Goal: Information Seeking & Learning: Learn about a topic

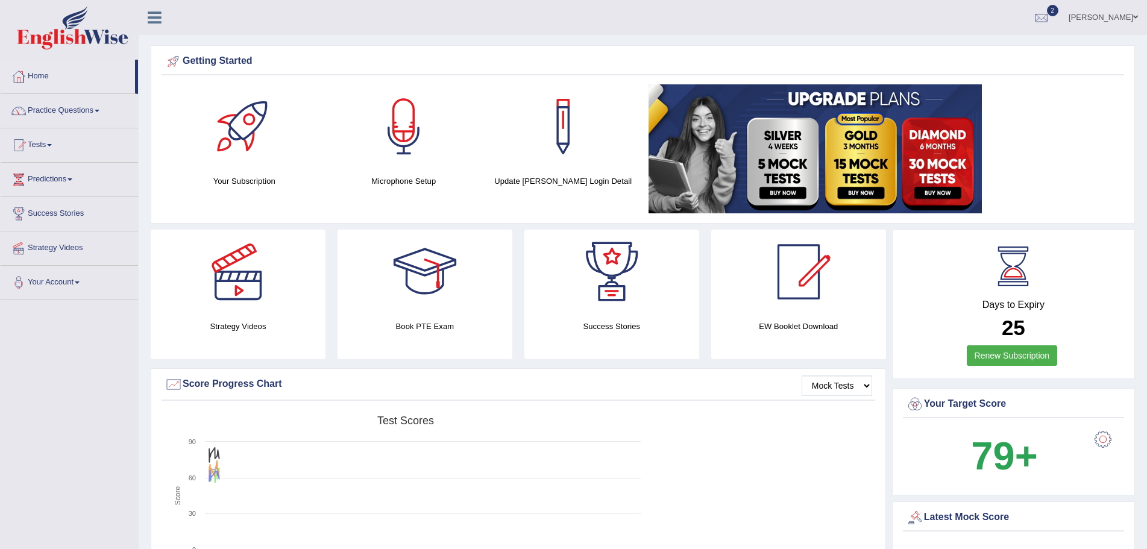
click at [42, 73] on link "Home" at bounding box center [68, 75] width 134 height 30
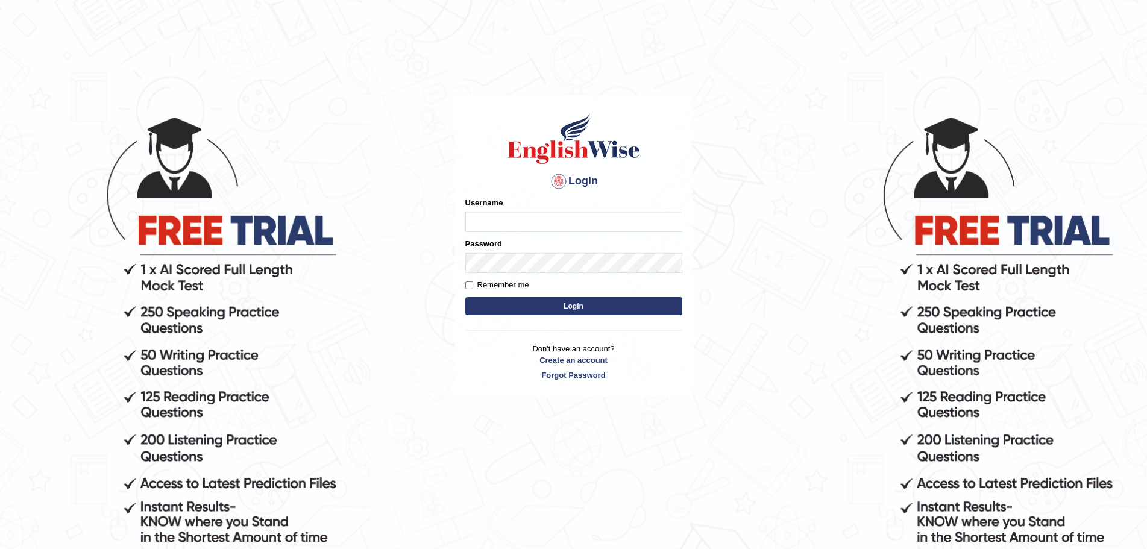
type input "Mugwunali"
click at [560, 304] on button "Login" at bounding box center [573, 306] width 217 height 18
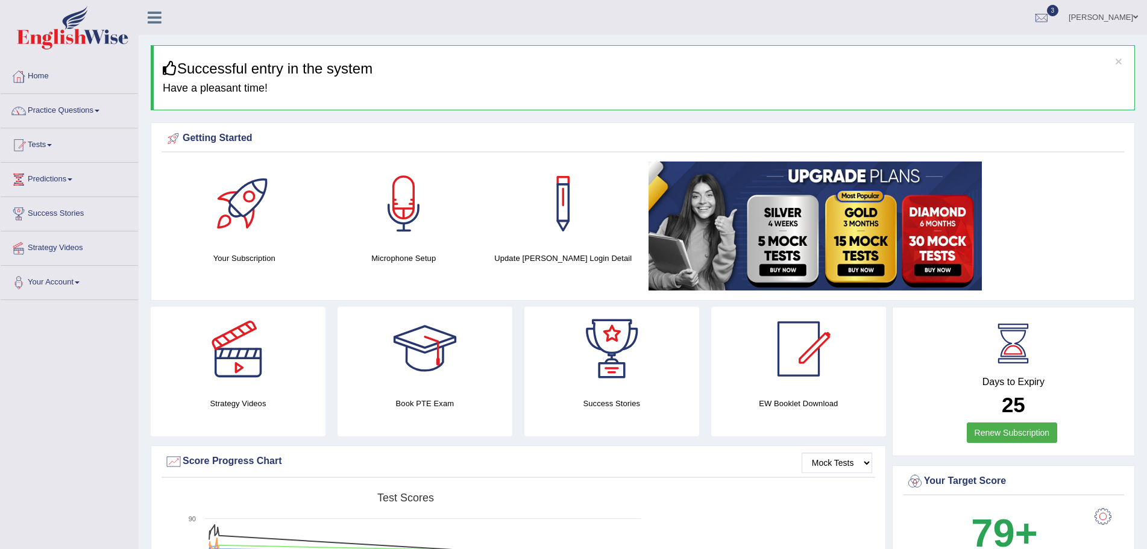
click at [52, 143] on link "Tests" at bounding box center [69, 143] width 137 height 30
click at [48, 214] on link "History" at bounding box center [78, 216] width 113 height 22
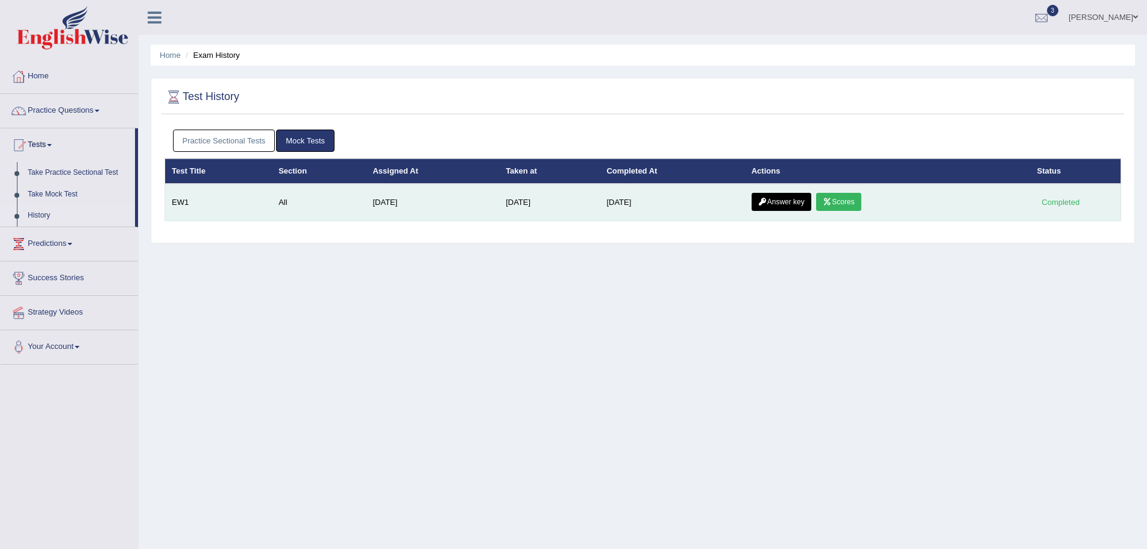
click at [770, 198] on link "Answer key" at bounding box center [781, 202] width 60 height 18
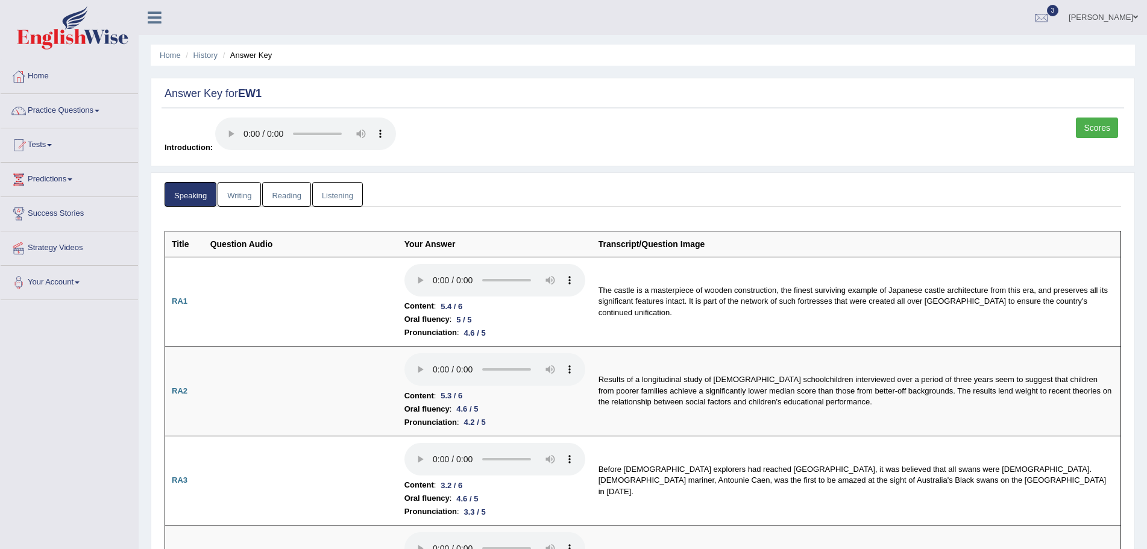
click at [236, 195] on link "Writing" at bounding box center [239, 194] width 43 height 25
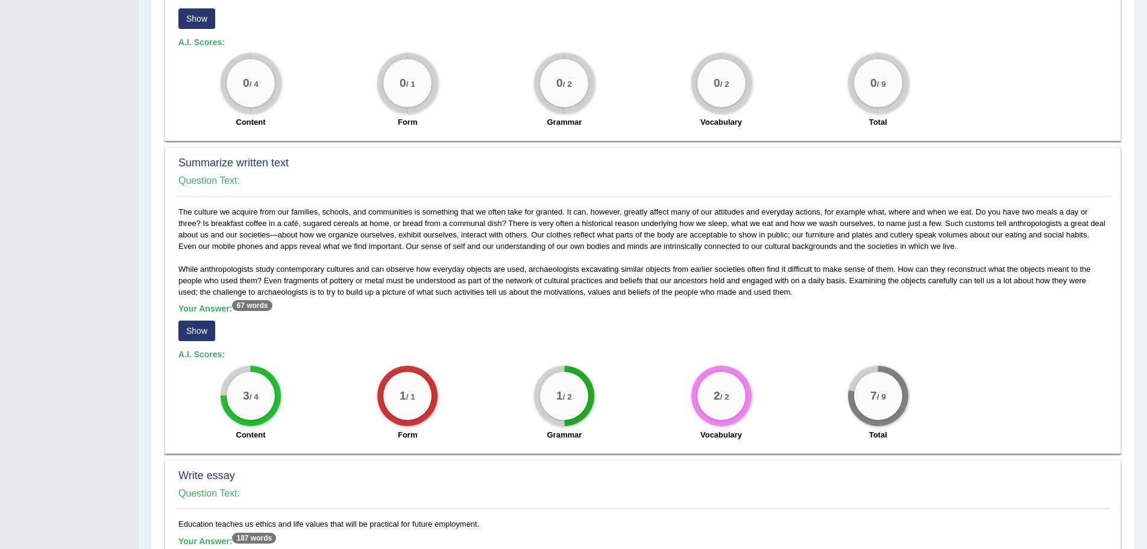
scroll to position [463, 0]
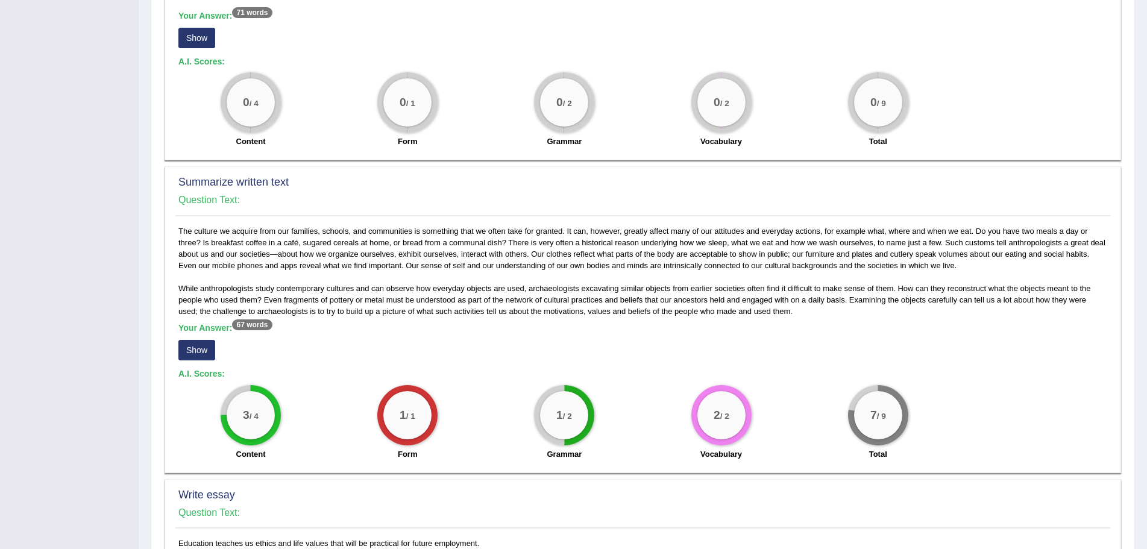
click at [198, 360] on button "Show" at bounding box center [196, 350] width 37 height 20
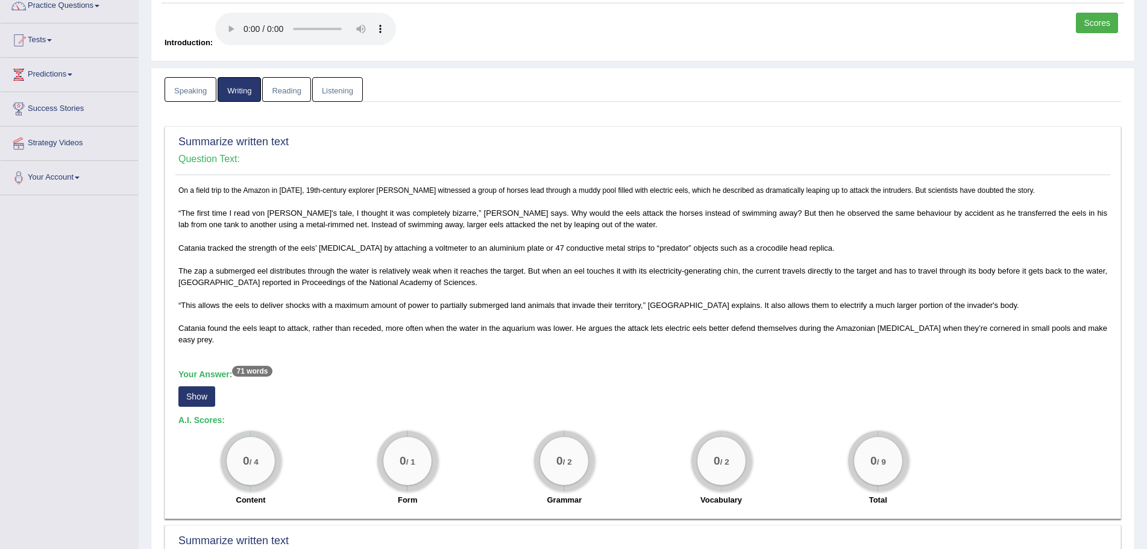
scroll to position [102, 0]
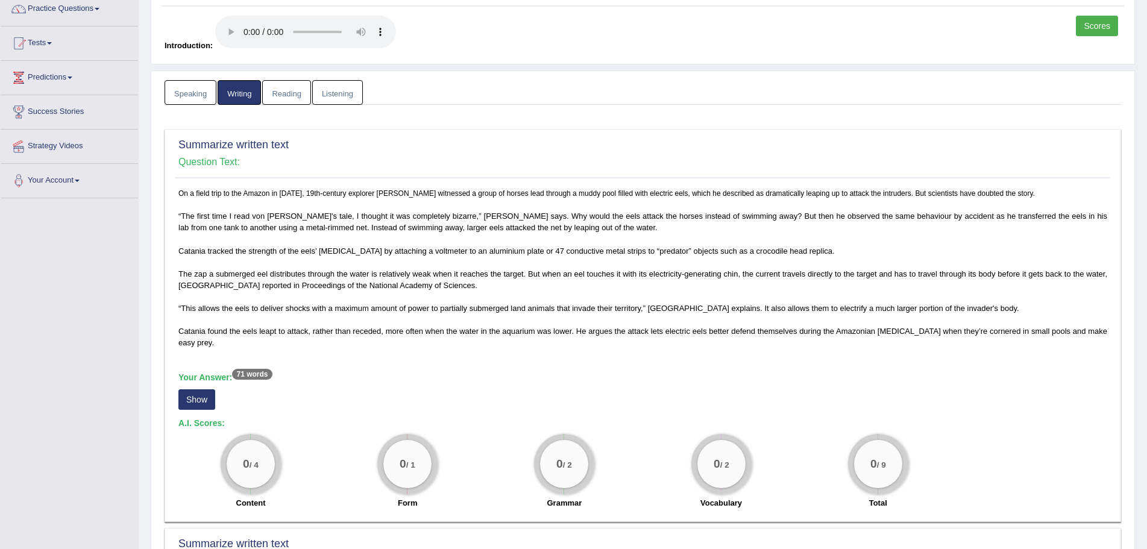
click at [198, 406] on button "Show" at bounding box center [196, 399] width 37 height 20
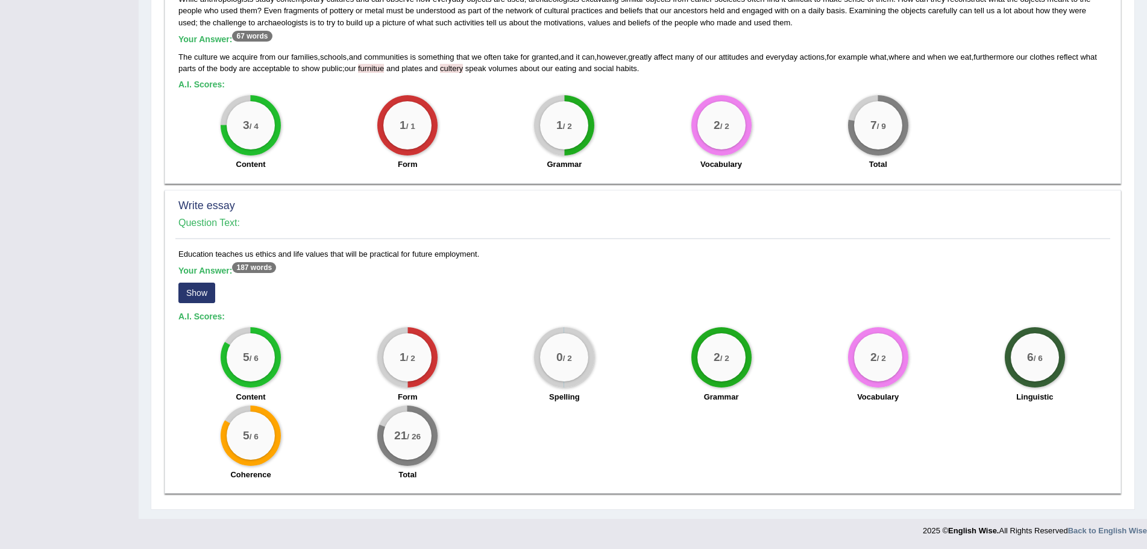
scroll to position [763, 0]
click at [204, 295] on button "Show" at bounding box center [196, 293] width 37 height 20
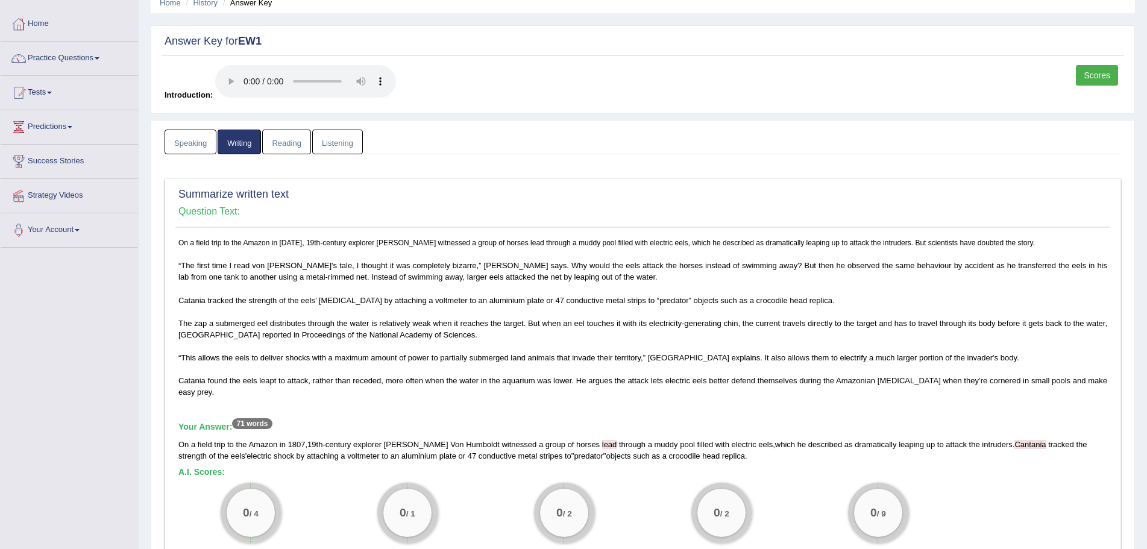
scroll to position [0, 0]
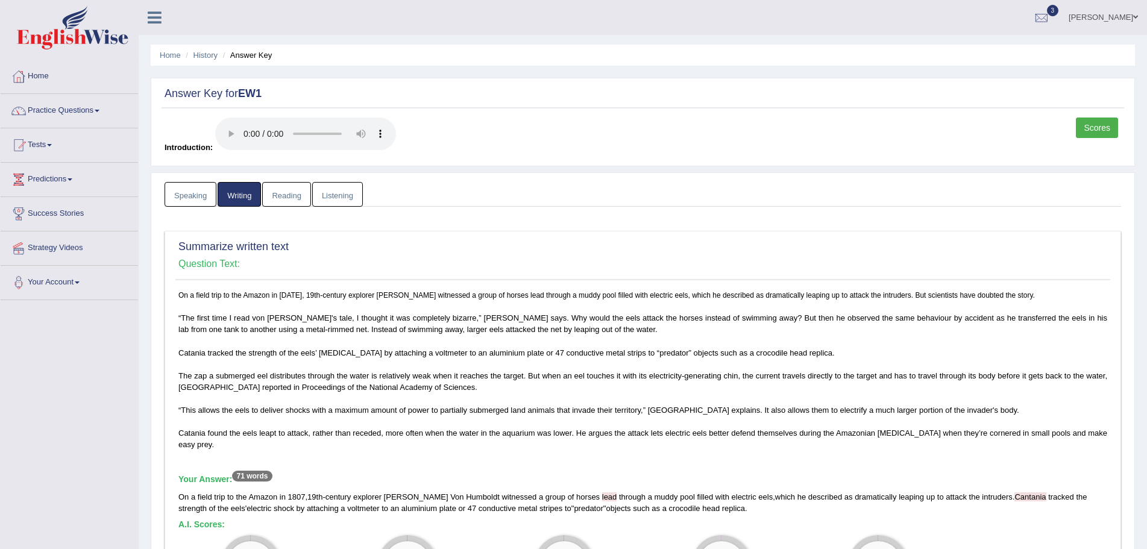
click at [286, 196] on link "Reading" at bounding box center [286, 194] width 48 height 25
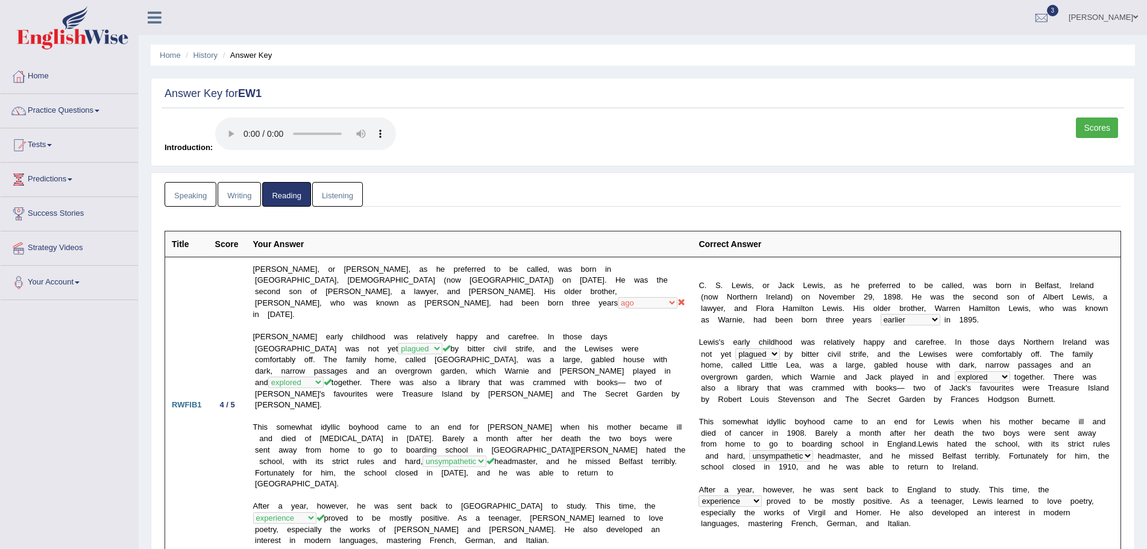
click at [346, 190] on link "Listening" at bounding box center [337, 194] width 51 height 25
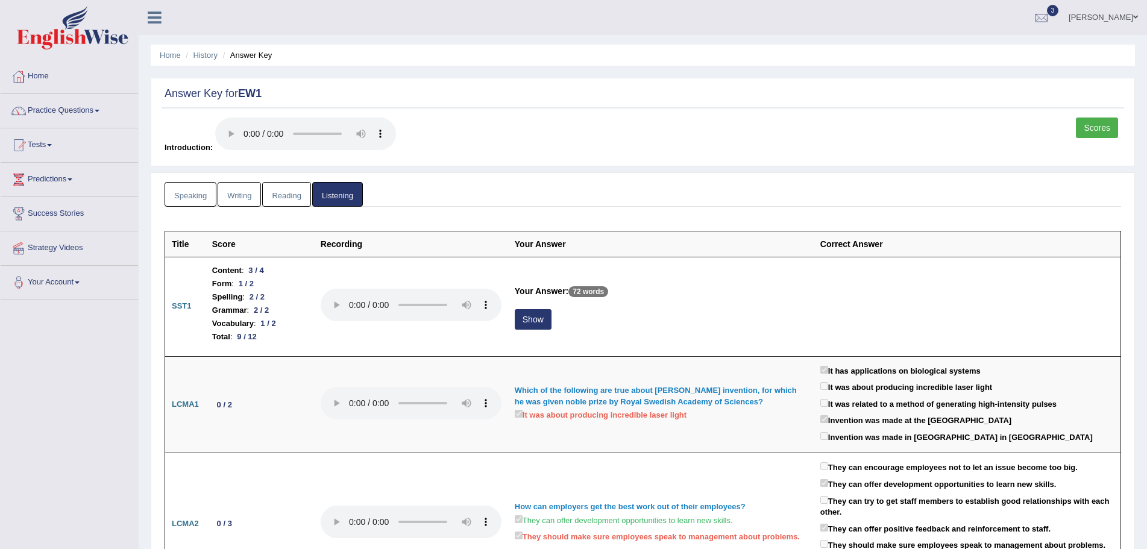
click at [290, 194] on link "Reading" at bounding box center [286, 194] width 48 height 25
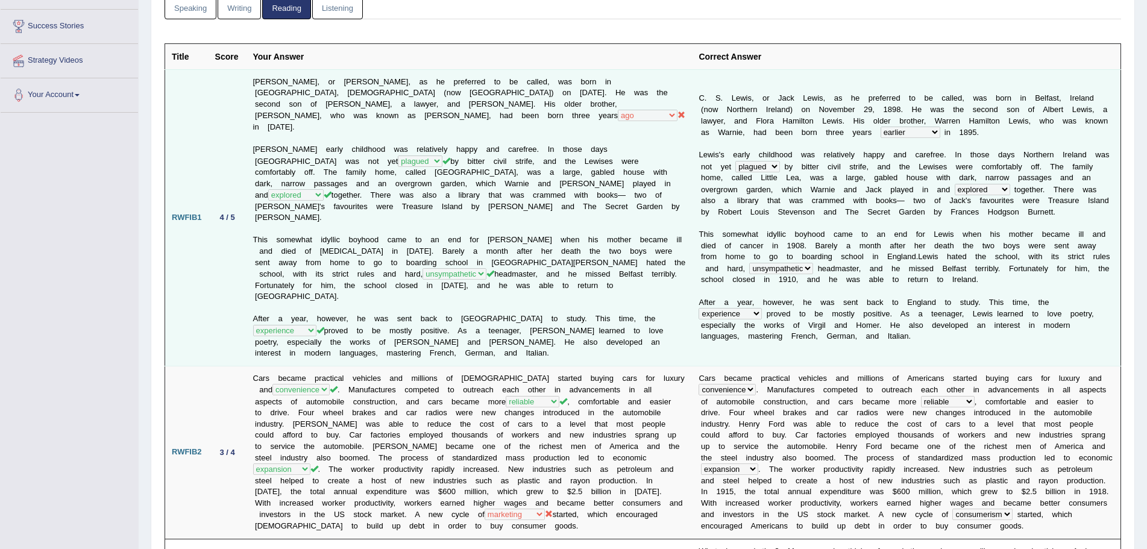
scroll to position [169, 0]
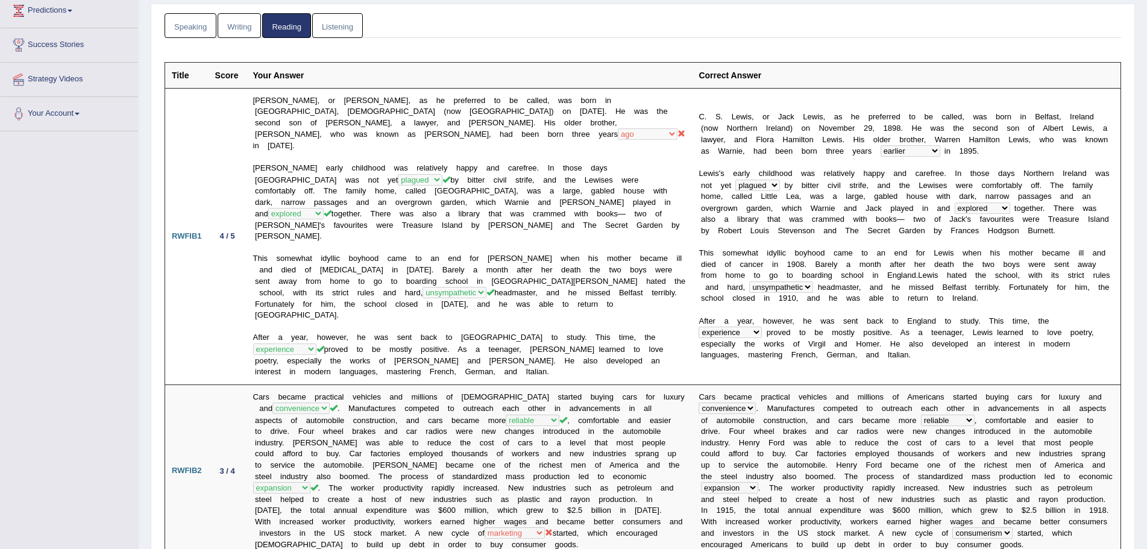
click at [238, 28] on link "Writing" at bounding box center [239, 25] width 43 height 25
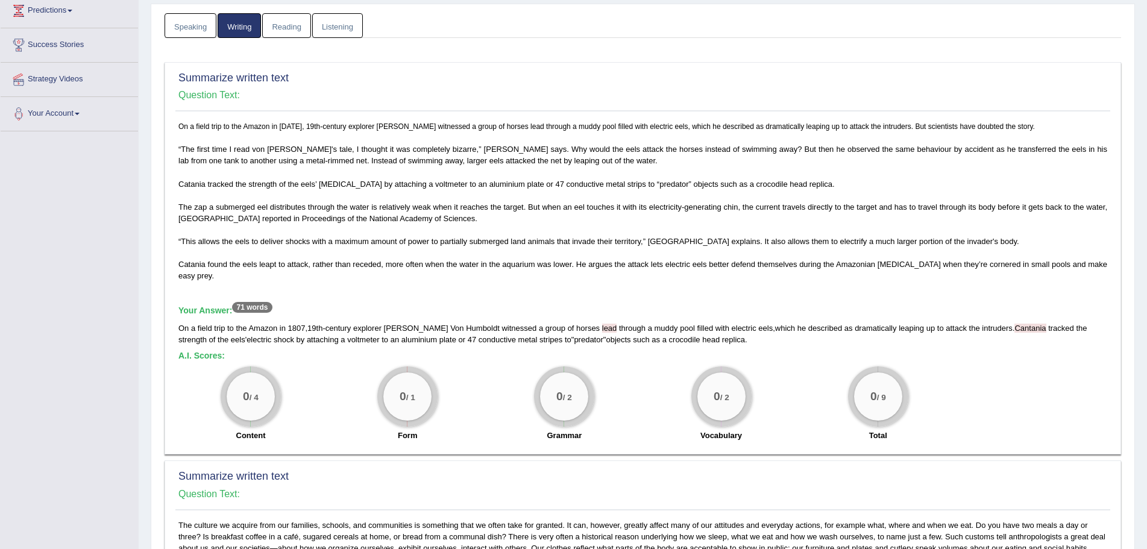
click at [248, 313] on sup "71 words" at bounding box center [252, 307] width 40 height 11
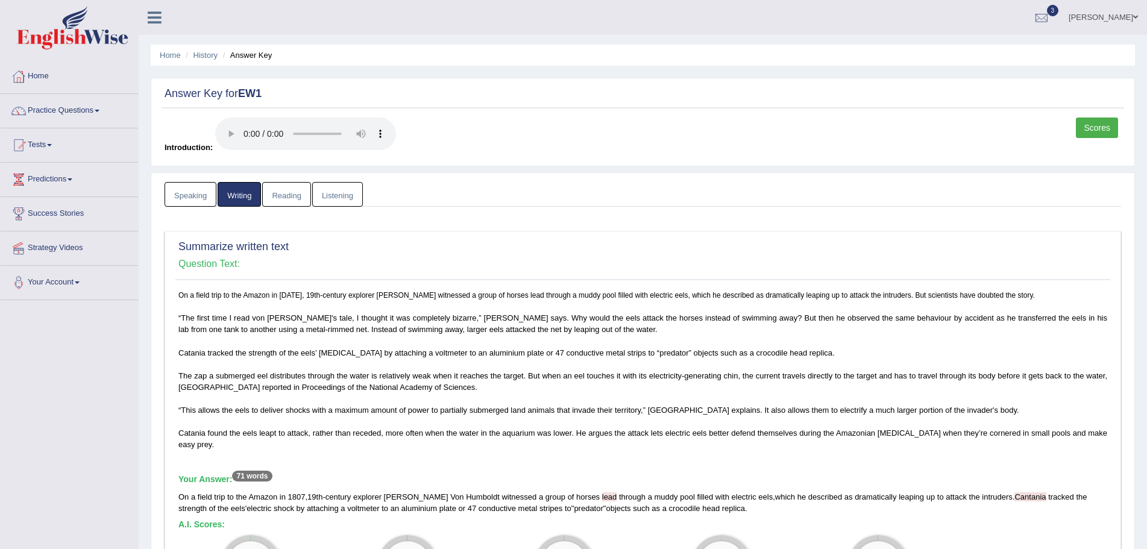
click at [187, 196] on link "Speaking" at bounding box center [190, 194] width 52 height 25
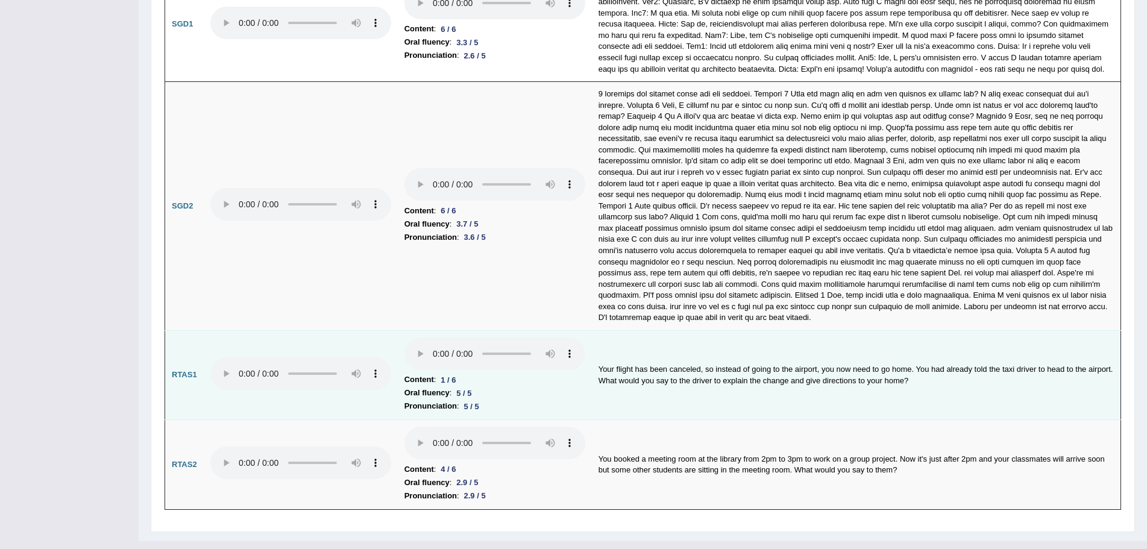
scroll to position [3590, 0]
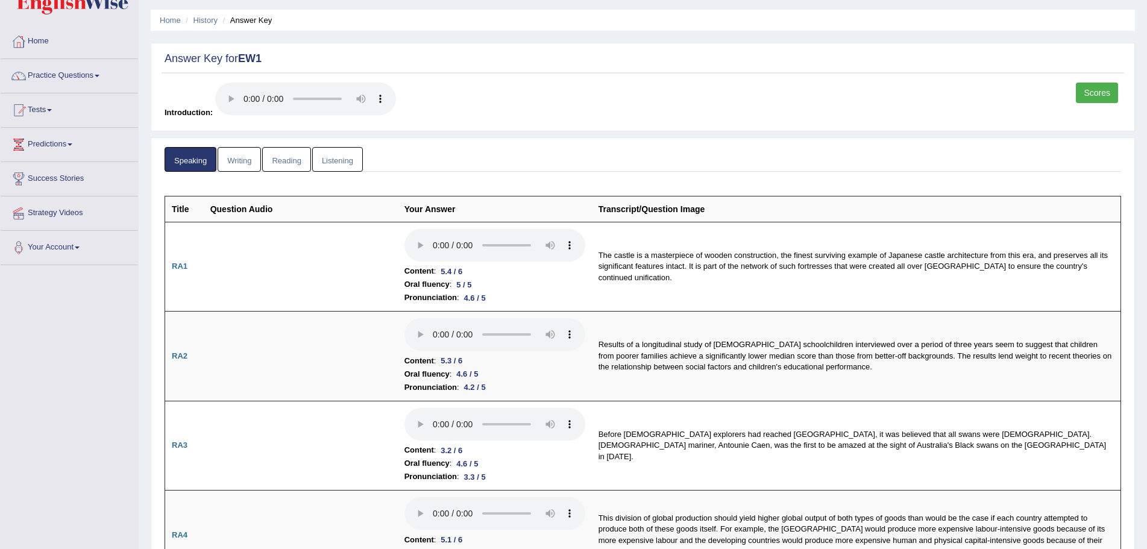
scroll to position [0, 0]
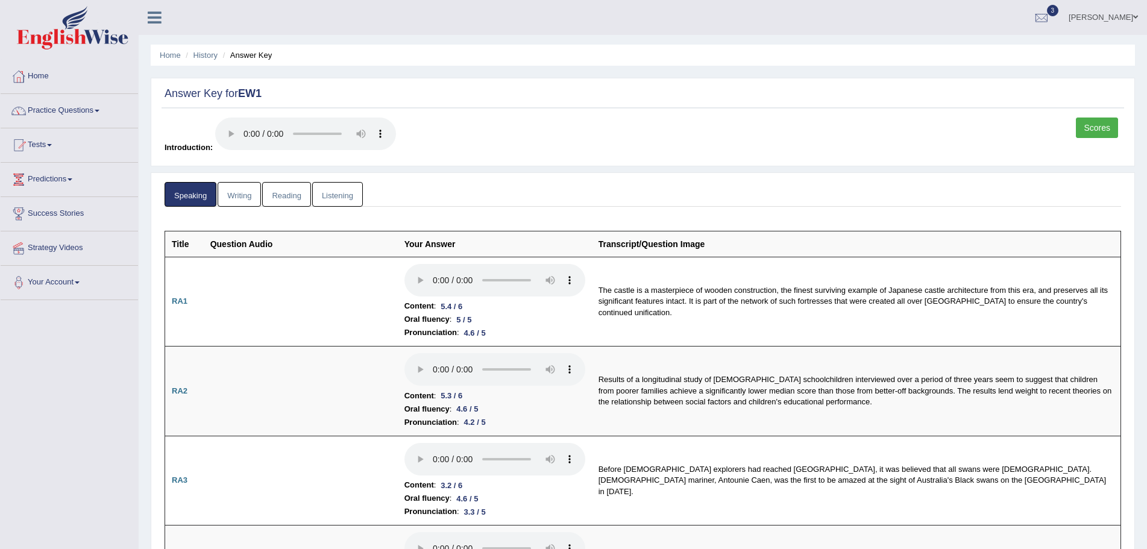
click at [236, 194] on link "Writing" at bounding box center [239, 194] width 43 height 25
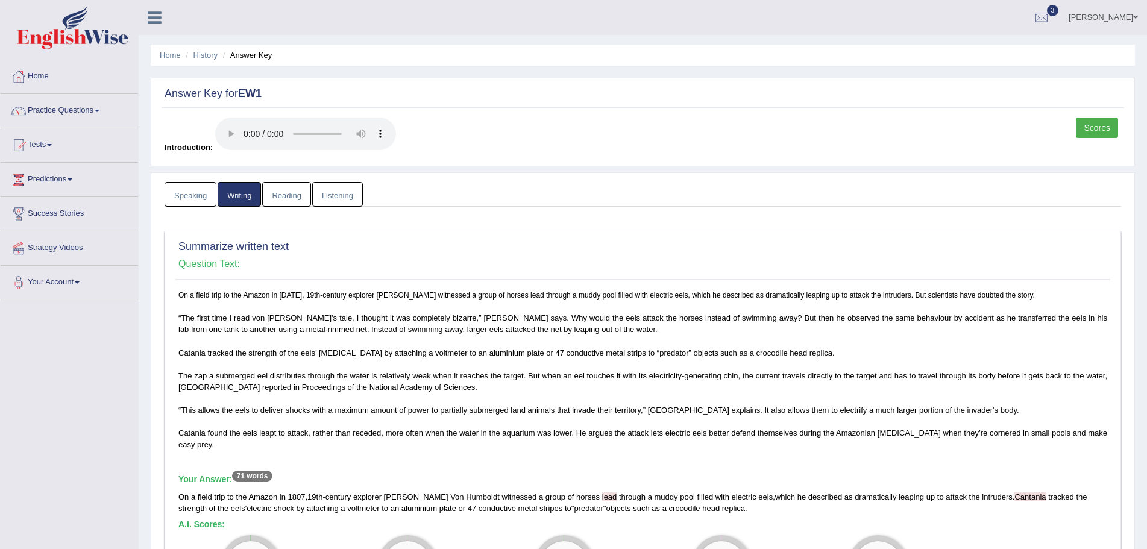
click at [293, 195] on link "Reading" at bounding box center [286, 194] width 48 height 25
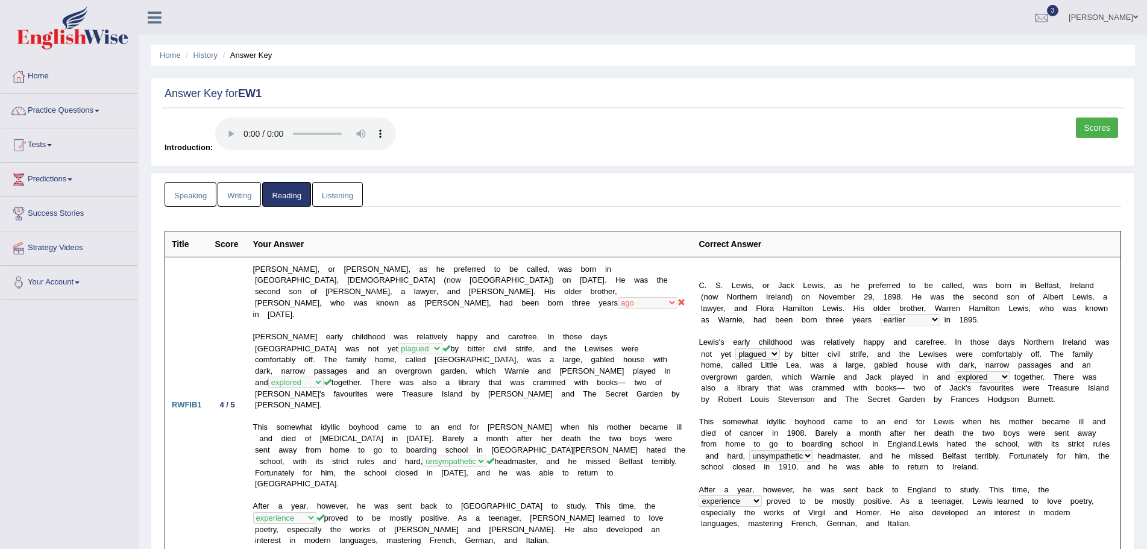
click at [1091, 129] on link "Scores" at bounding box center [1097, 127] width 42 height 20
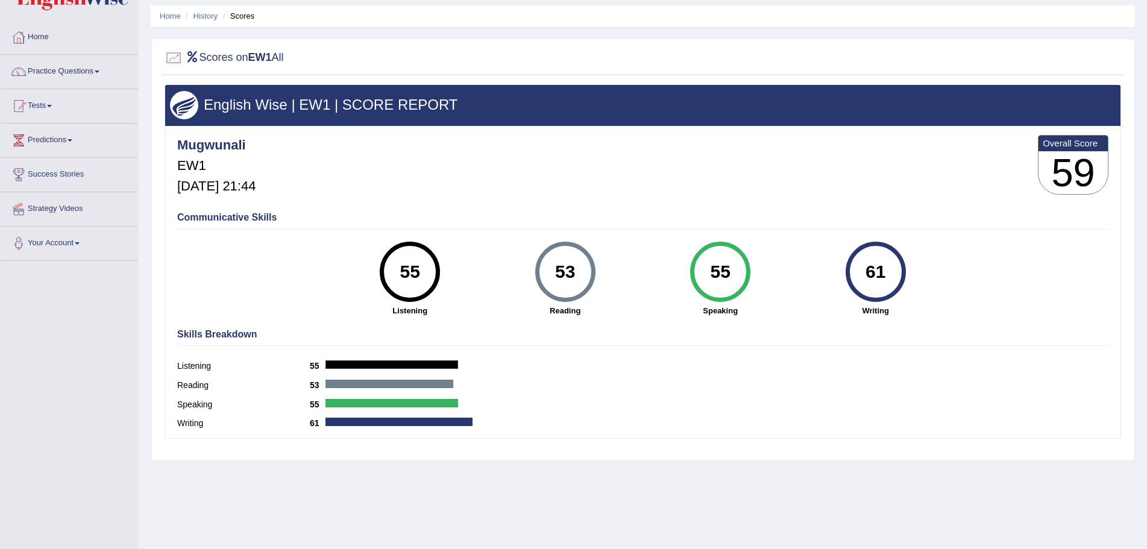
scroll to position [60, 0]
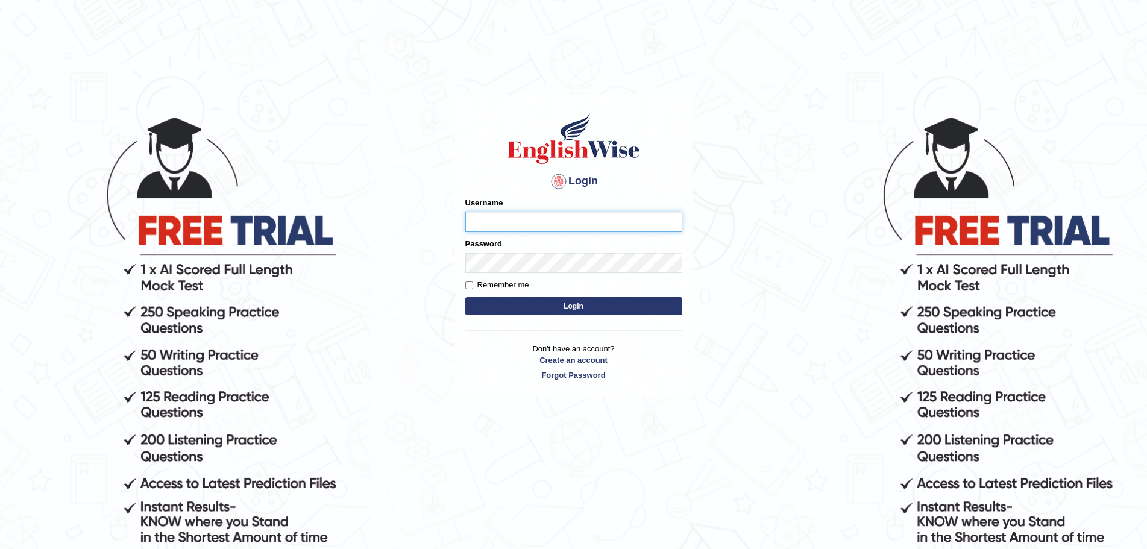
type input "Mugwunali"
click at [587, 304] on button "Login" at bounding box center [573, 306] width 217 height 18
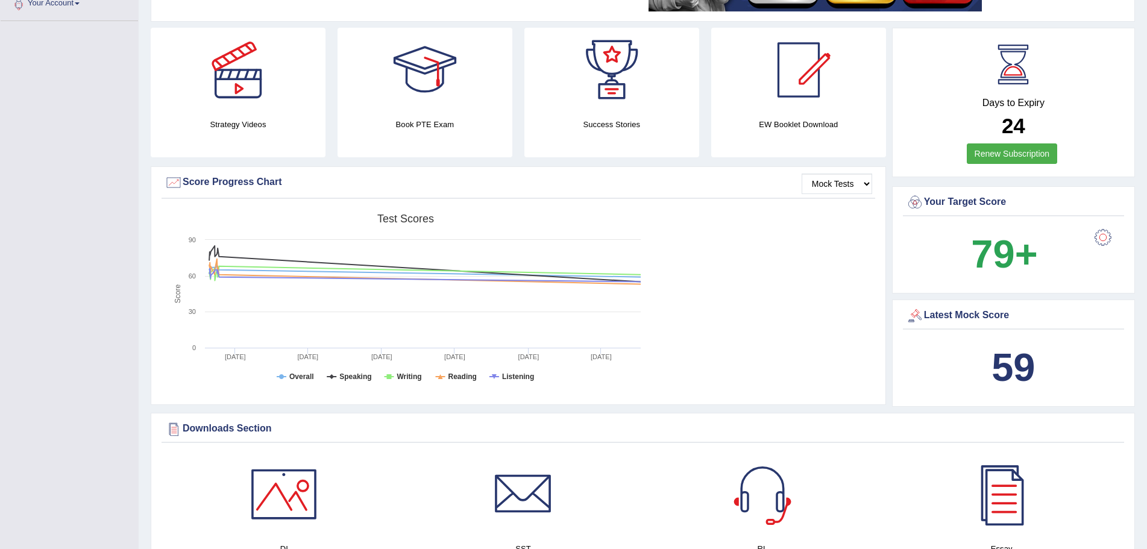
scroll to position [301, 0]
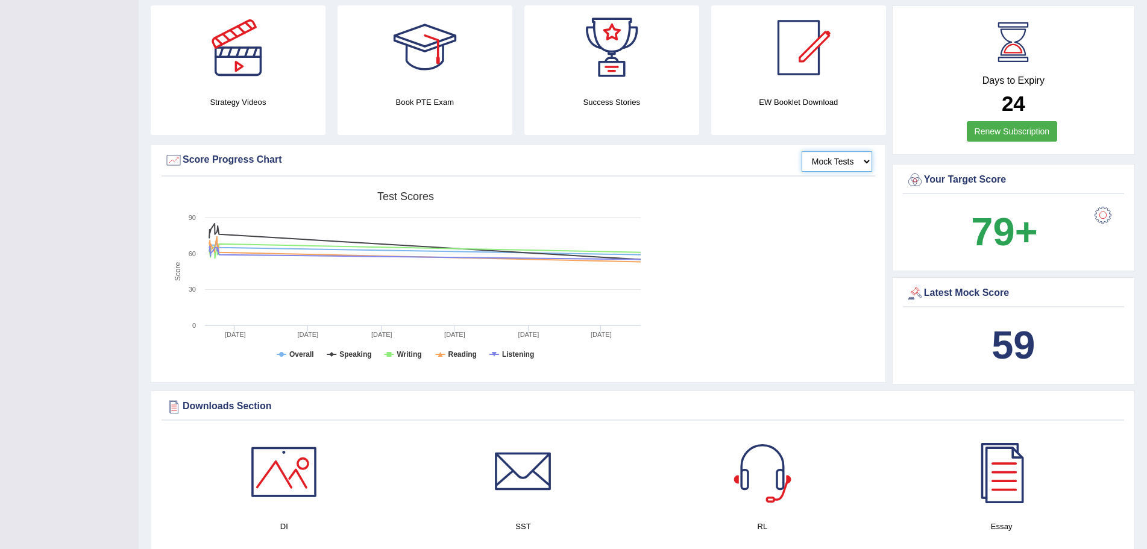
click at [863, 155] on select "Mock Tests" at bounding box center [836, 161] width 70 height 20
click at [818, 209] on div "Created with Highcharts 7.1.2 Score Test scores Overall Speaking Writing Readin…" at bounding box center [517, 281] width 713 height 190
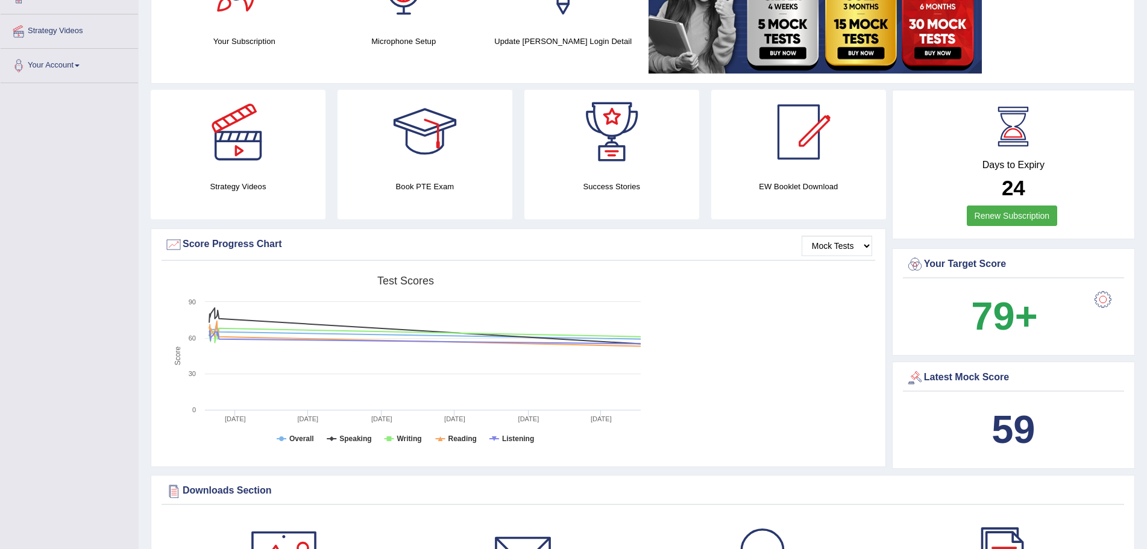
scroll to position [0, 0]
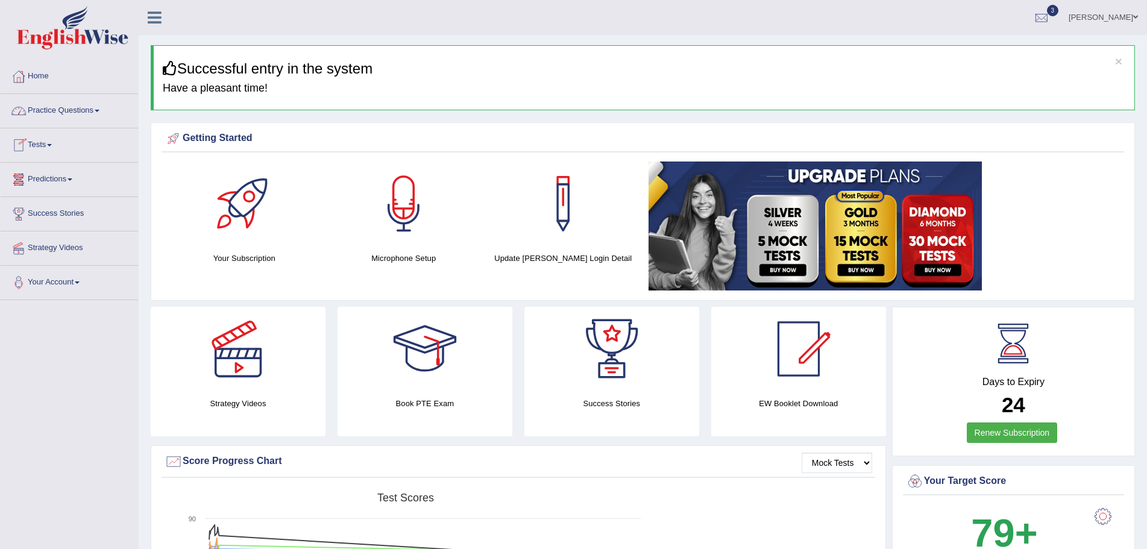
click at [99, 109] on link "Practice Questions" at bounding box center [69, 109] width 137 height 30
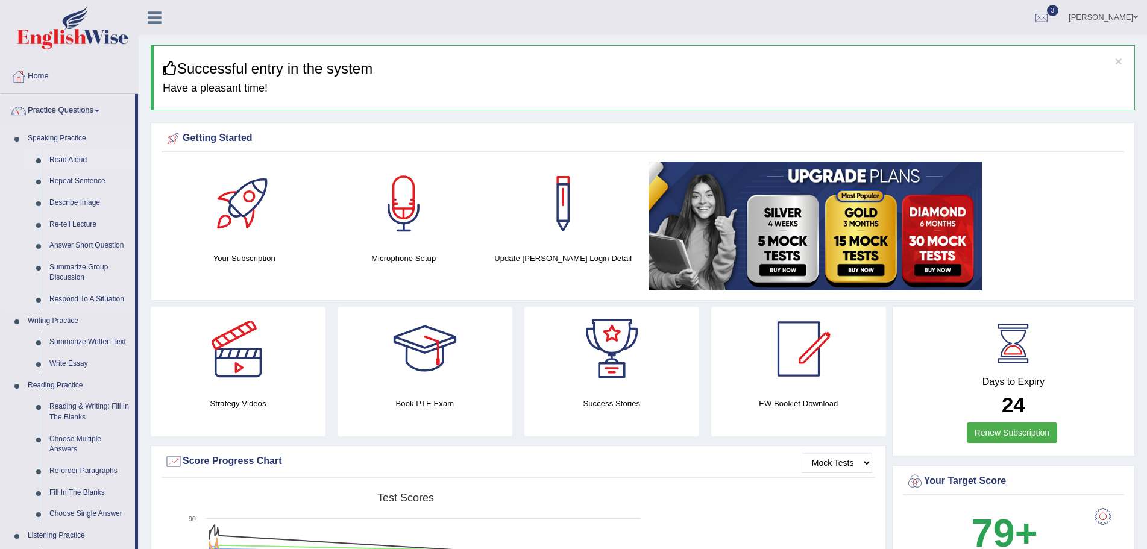
click at [71, 158] on link "Read Aloud" at bounding box center [89, 160] width 91 height 22
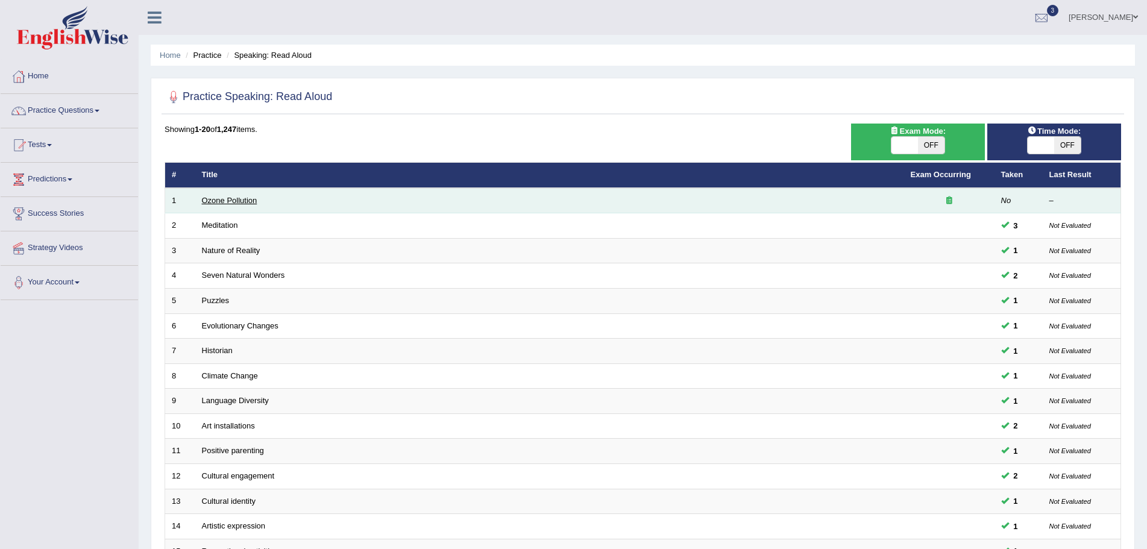
click at [209, 202] on link "Ozone Pollution" at bounding box center [229, 200] width 55 height 9
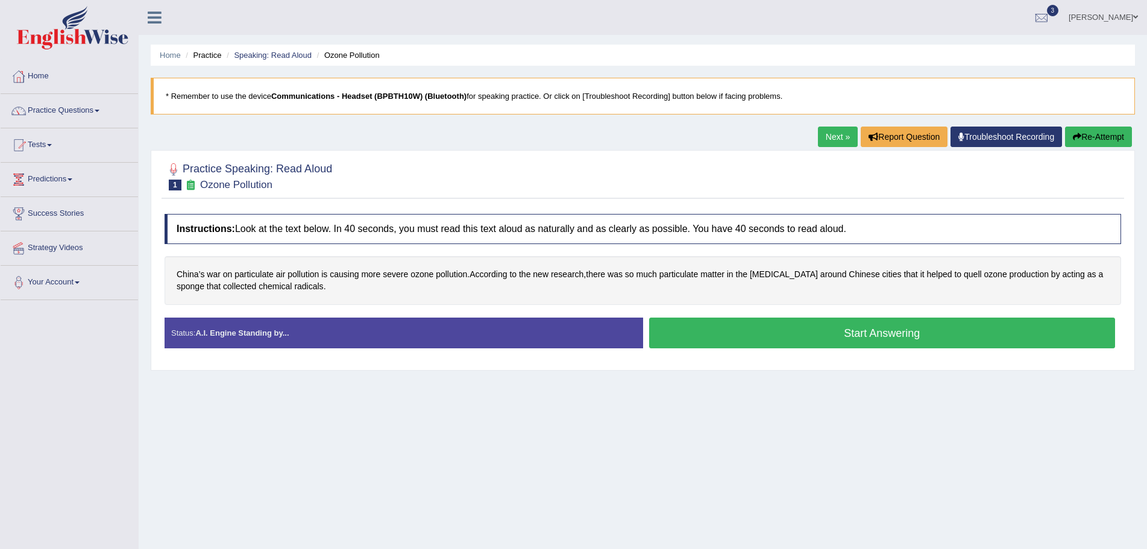
click at [847, 327] on button "Start Answering" at bounding box center [882, 333] width 466 height 31
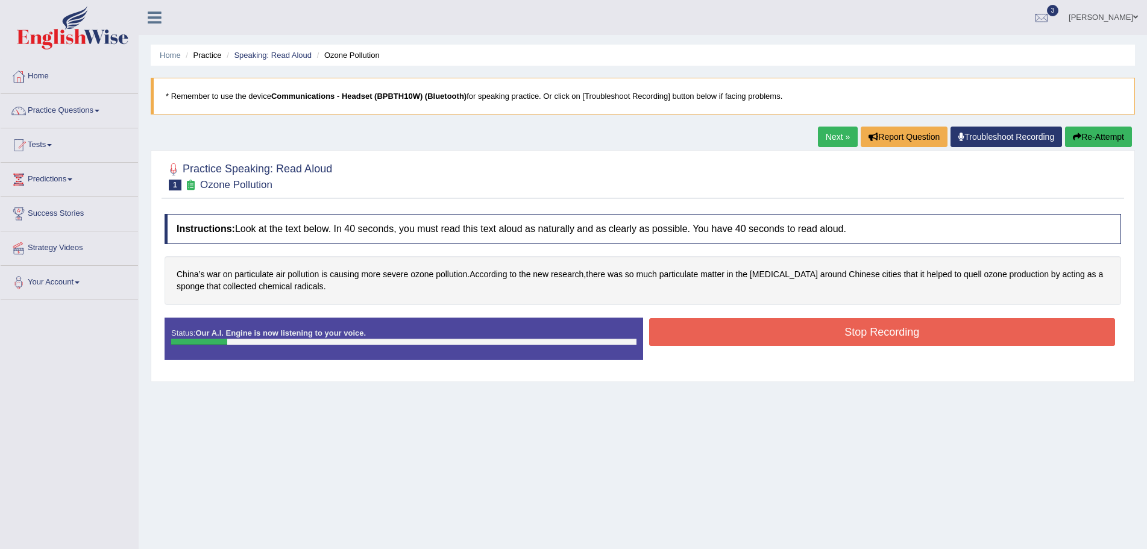
click at [1100, 138] on button "Re-Attempt" at bounding box center [1098, 137] width 67 height 20
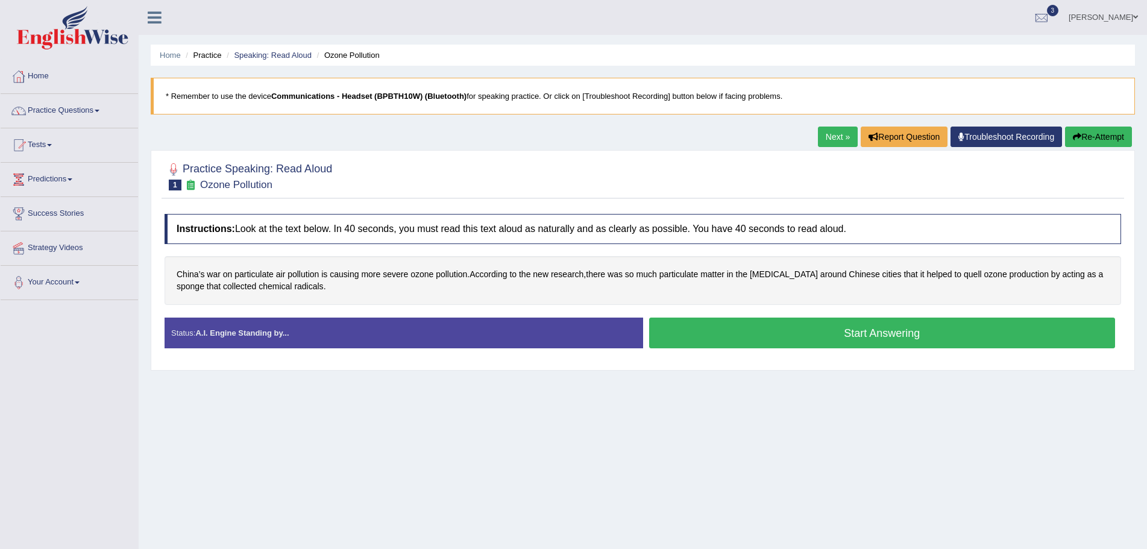
click at [690, 341] on button "Start Answering" at bounding box center [882, 333] width 466 height 31
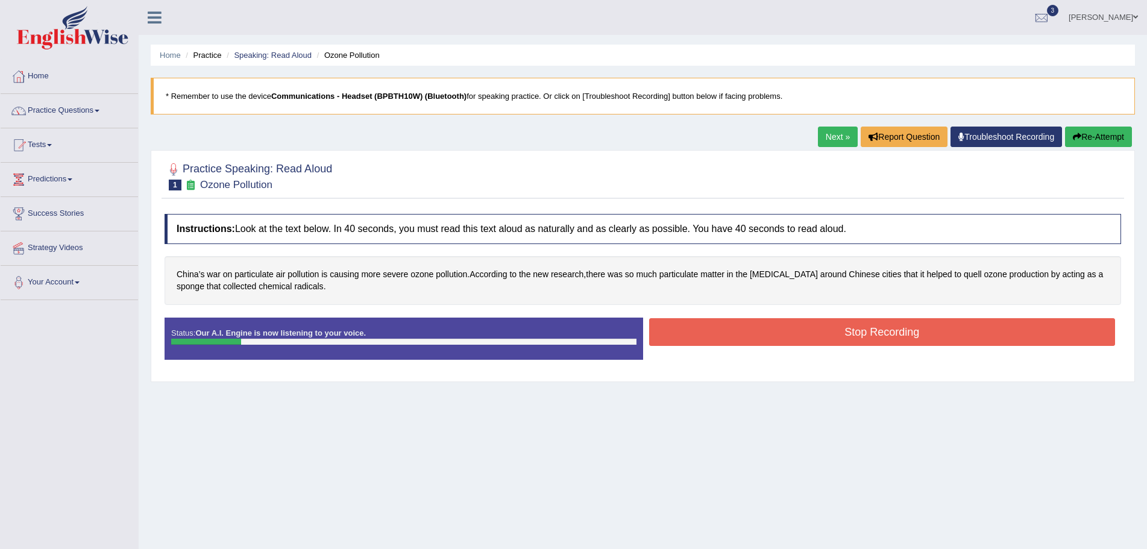
click at [1077, 135] on icon "button" at bounding box center [1077, 137] width 8 height 8
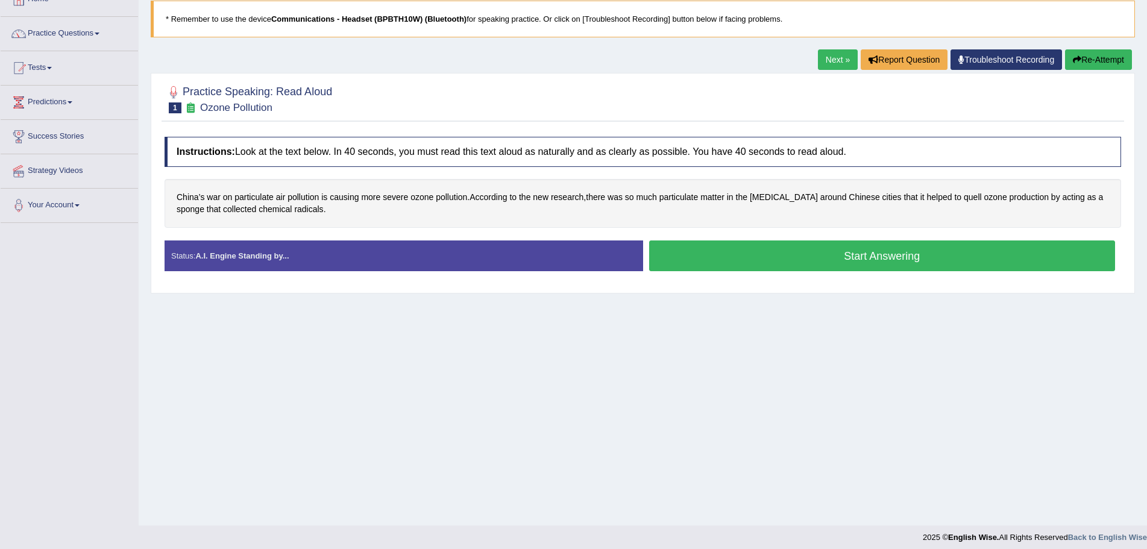
scroll to position [84, 0]
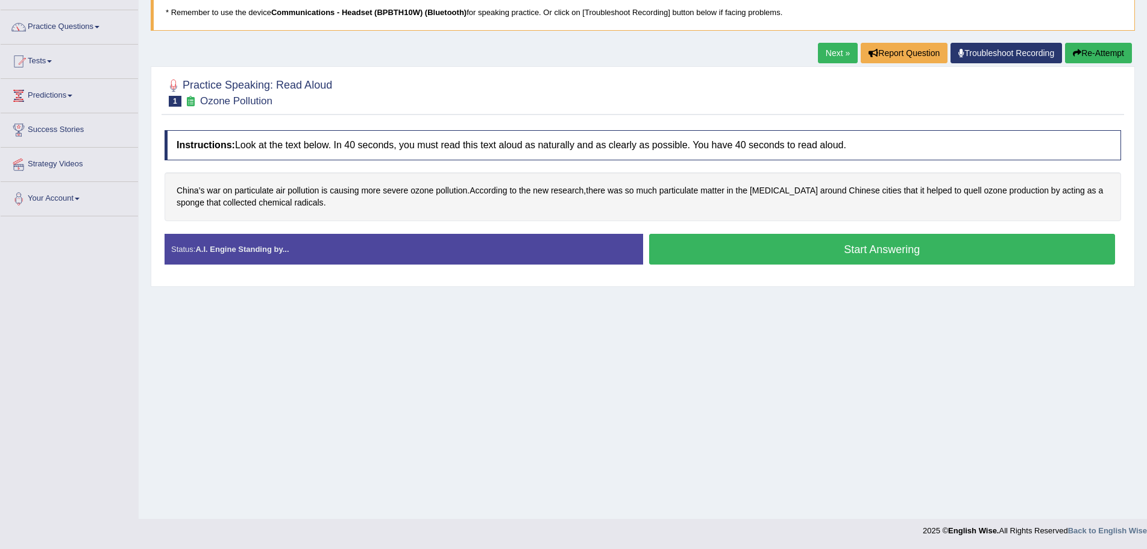
click at [884, 246] on button "Start Answering" at bounding box center [882, 249] width 466 height 31
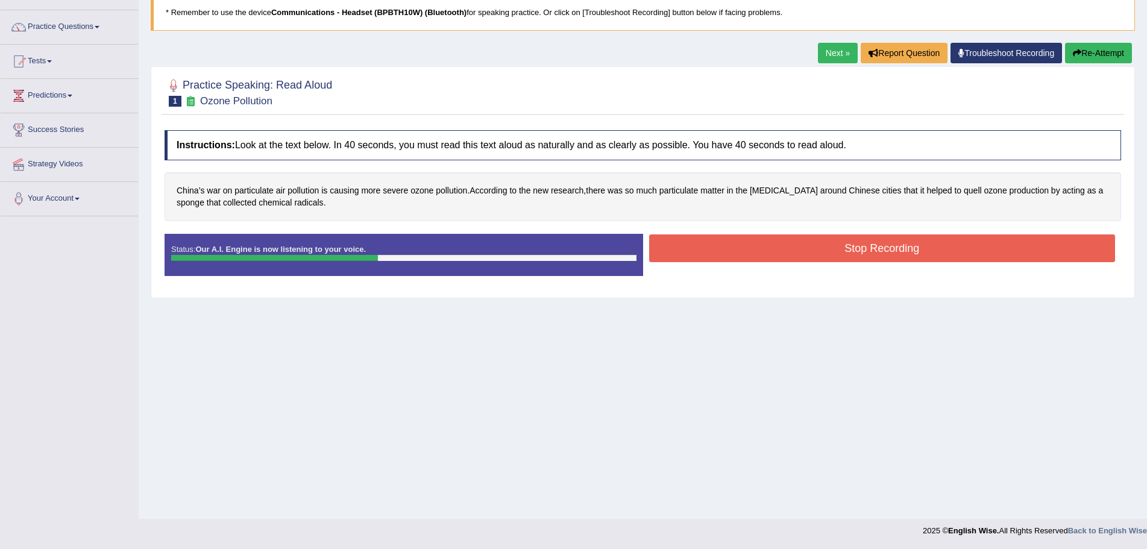
click at [835, 248] on button "Stop Recording" at bounding box center [882, 248] width 466 height 28
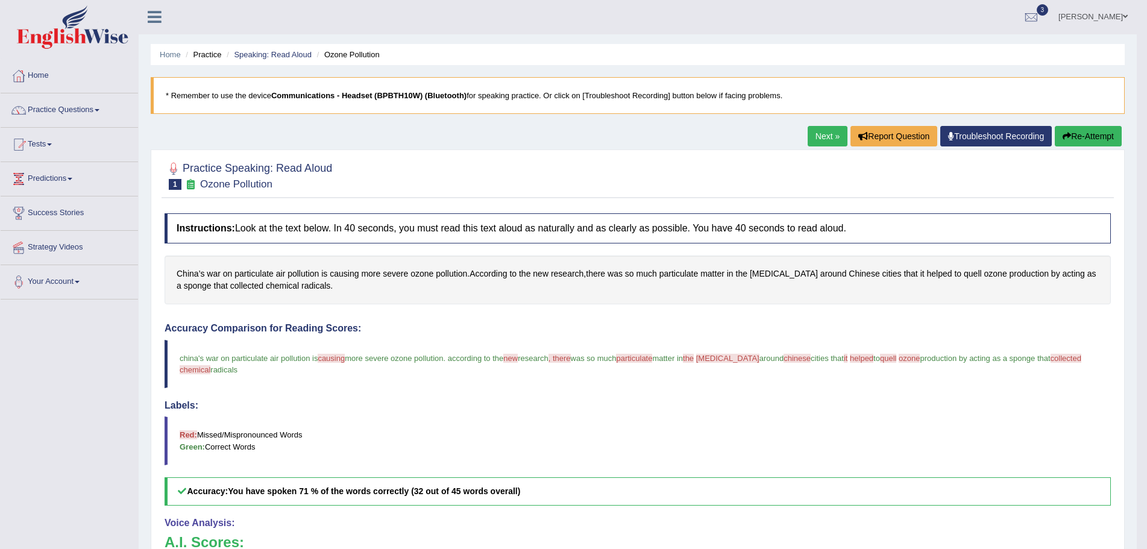
scroll to position [0, 0]
click at [812, 131] on link "Next »" at bounding box center [827, 137] width 40 height 20
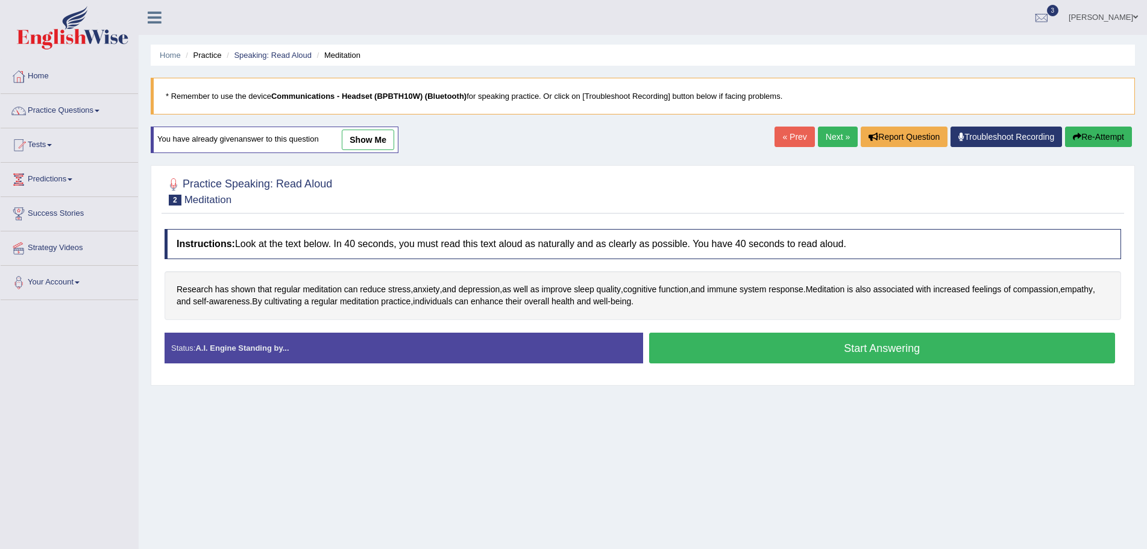
click at [369, 137] on link "show me" at bounding box center [368, 140] width 52 height 20
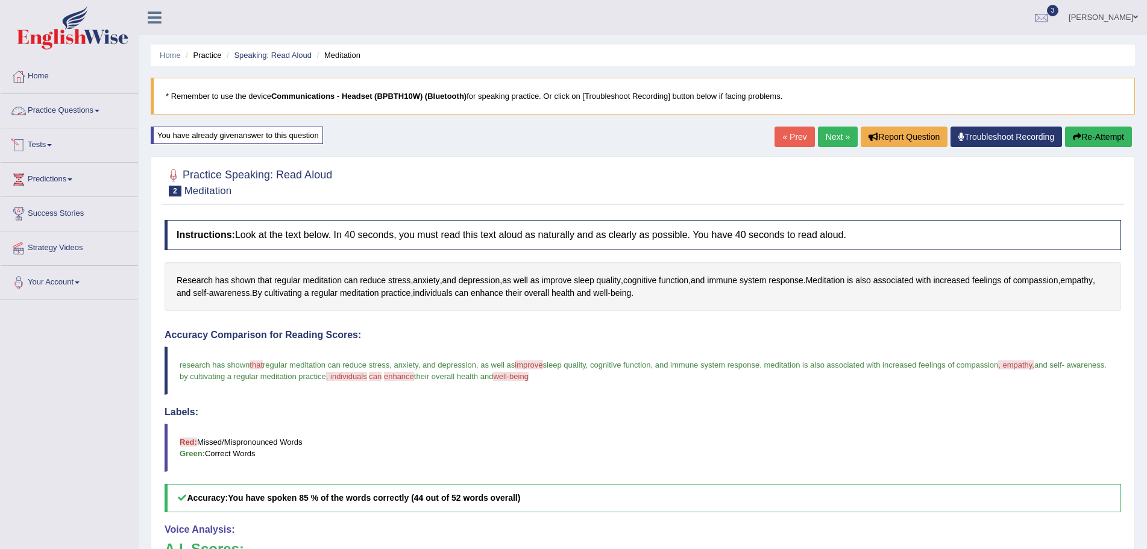
click at [99, 107] on link "Practice Questions" at bounding box center [69, 109] width 137 height 30
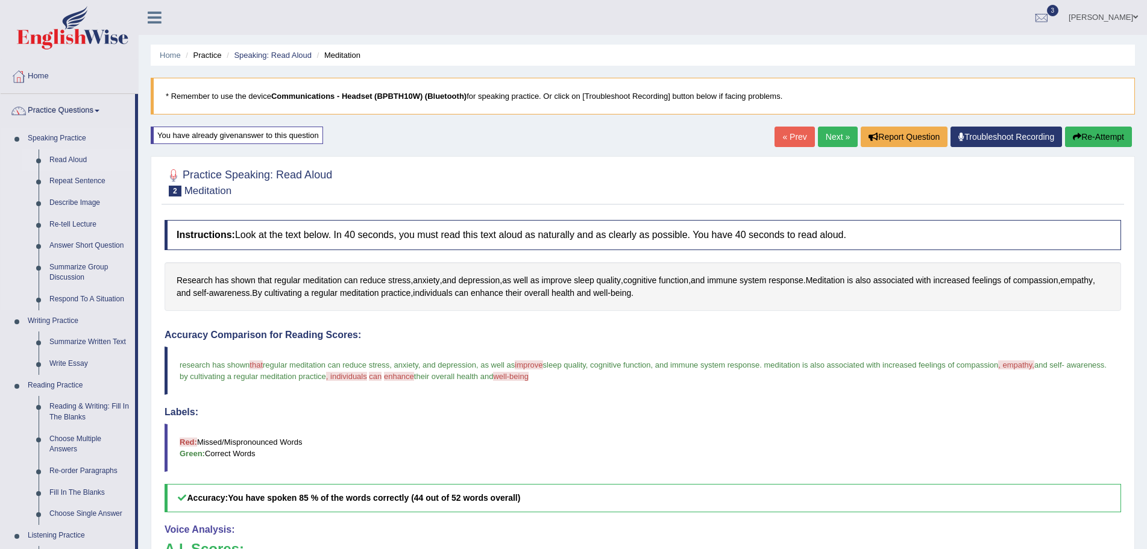
click at [70, 155] on link "Read Aloud" at bounding box center [89, 160] width 91 height 22
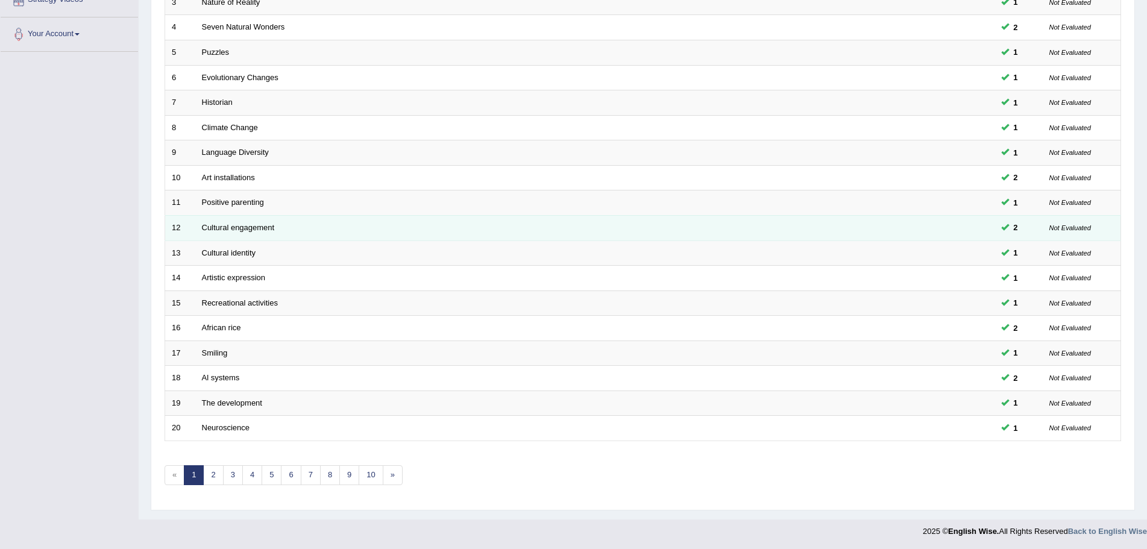
scroll to position [249, 0]
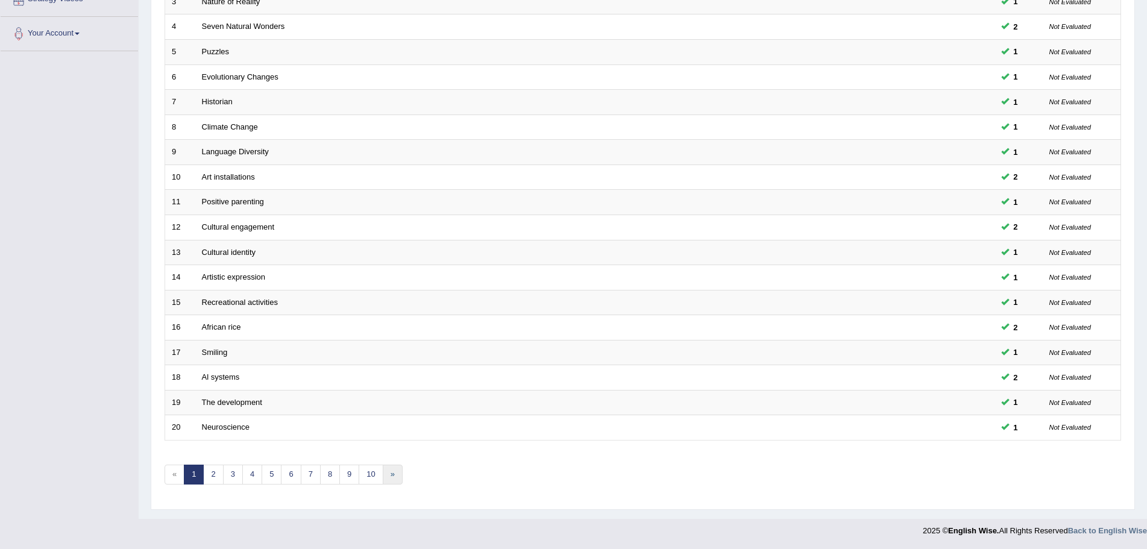
click at [392, 474] on link "»" at bounding box center [393, 475] width 20 height 20
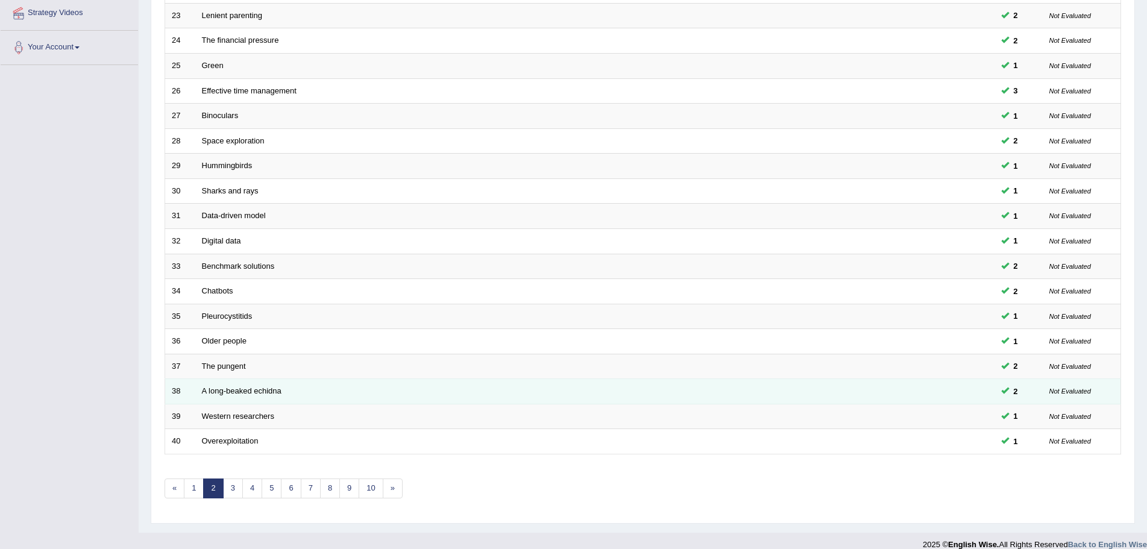
scroll to position [249, 0]
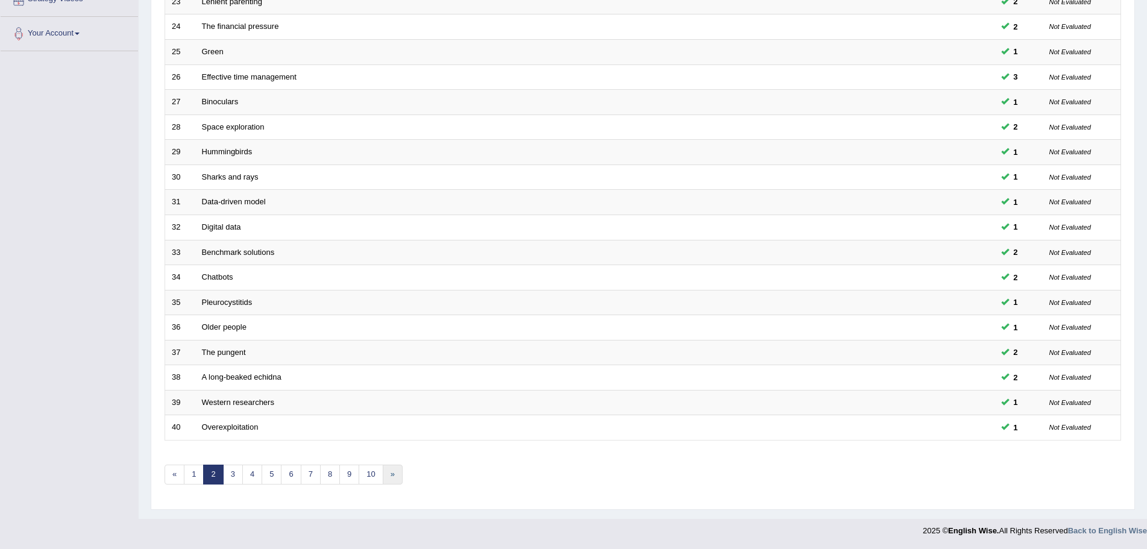
click at [394, 476] on link "»" at bounding box center [393, 475] width 20 height 20
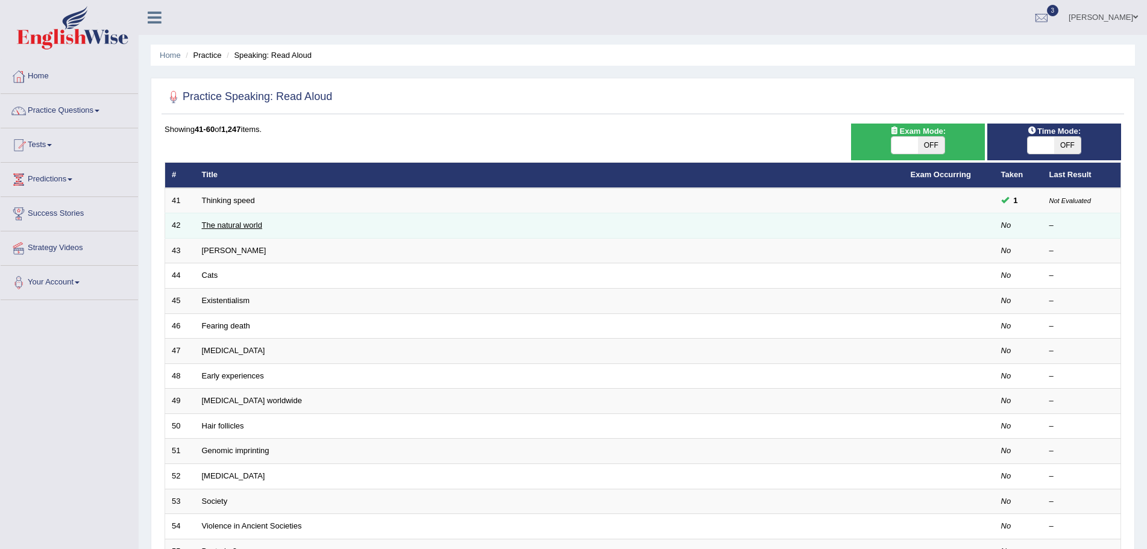
click at [244, 225] on link "The natural world" at bounding box center [232, 225] width 60 height 9
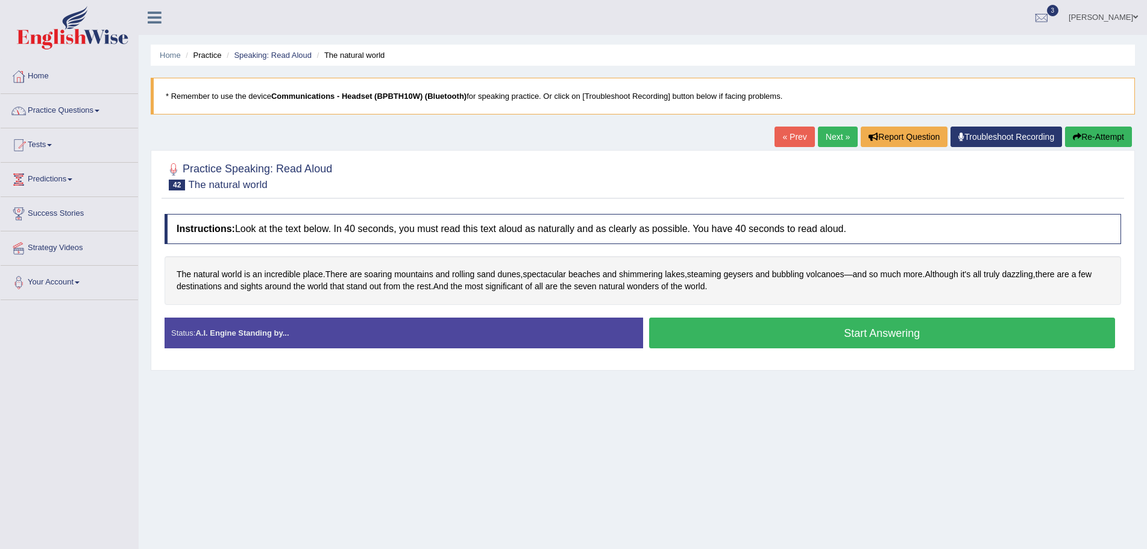
click at [98, 108] on link "Practice Questions" at bounding box center [69, 109] width 137 height 30
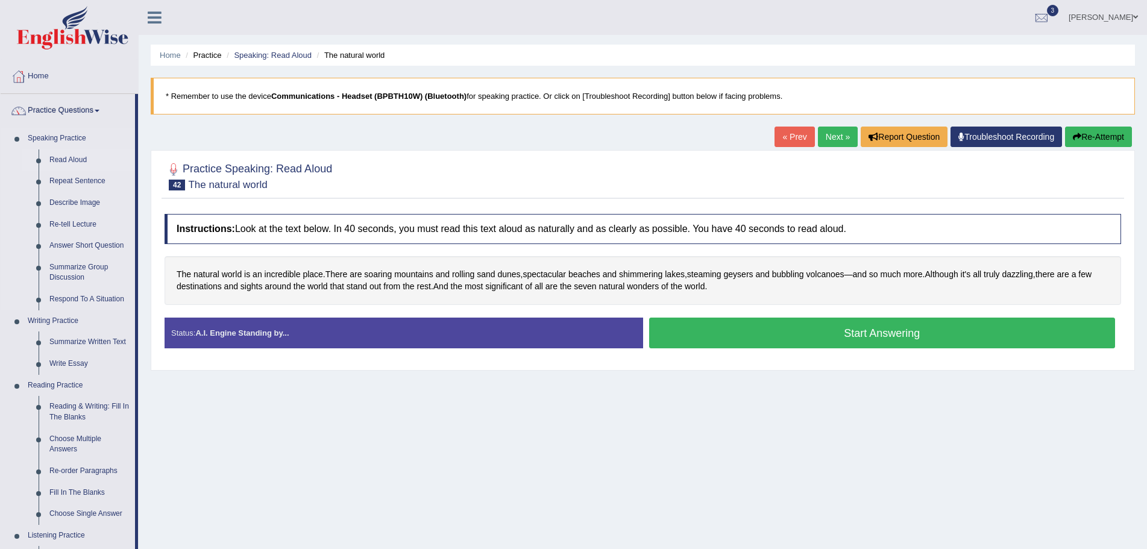
click at [75, 158] on link "Read Aloud" at bounding box center [89, 160] width 91 height 22
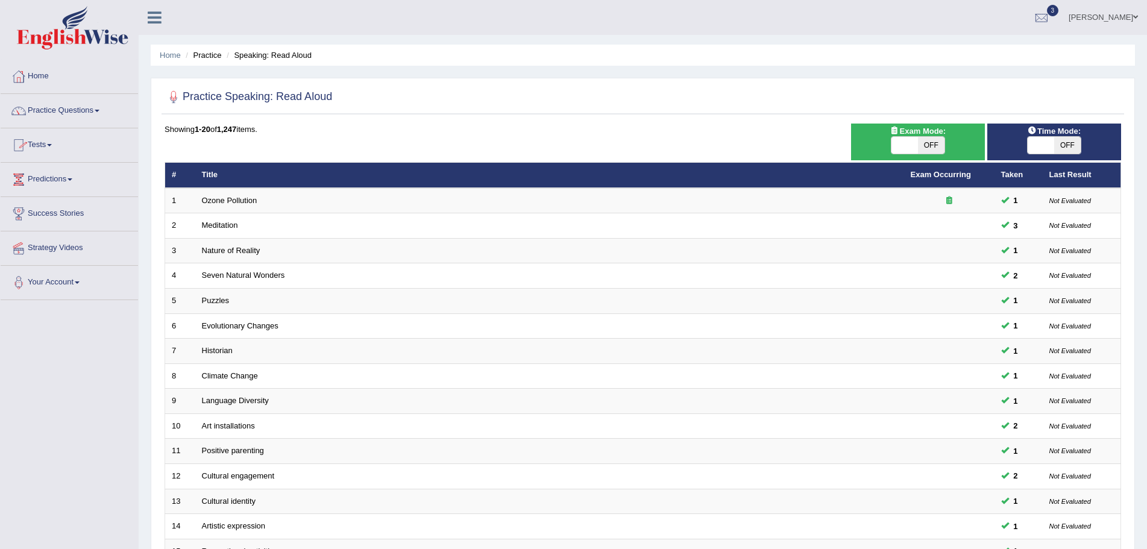
click at [1065, 143] on span "OFF" at bounding box center [1067, 145] width 27 height 17
checkbox input "true"
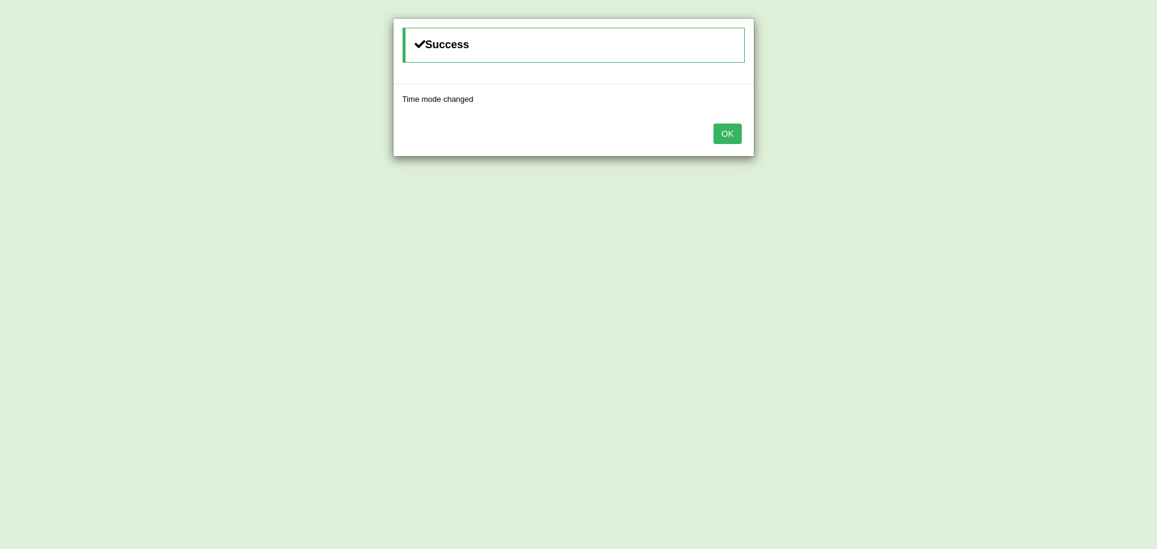
click at [727, 136] on button "OK" at bounding box center [727, 134] width 28 height 20
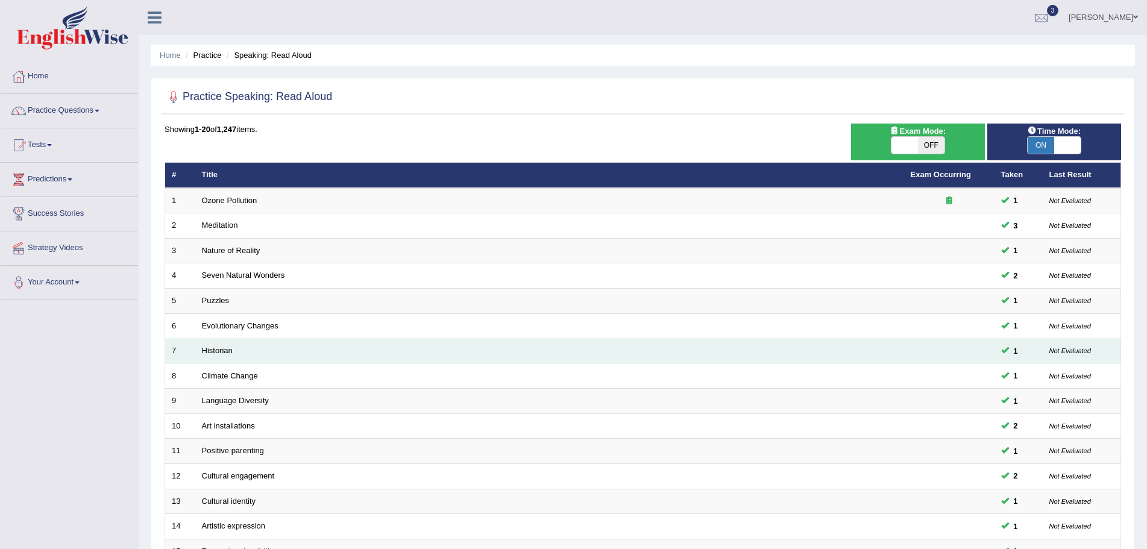
scroll to position [249, 0]
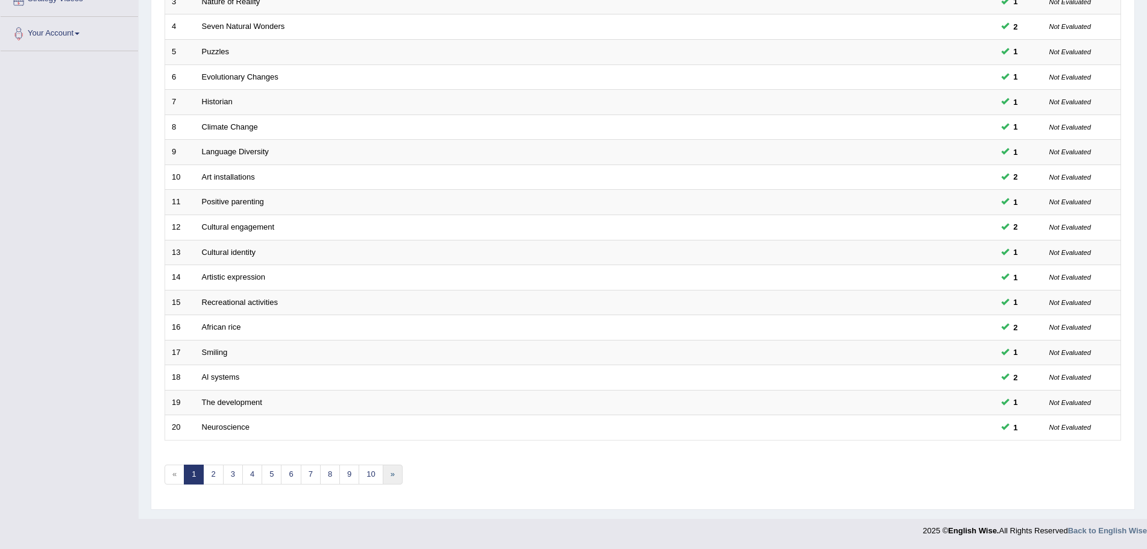
click at [393, 471] on link "»" at bounding box center [393, 475] width 20 height 20
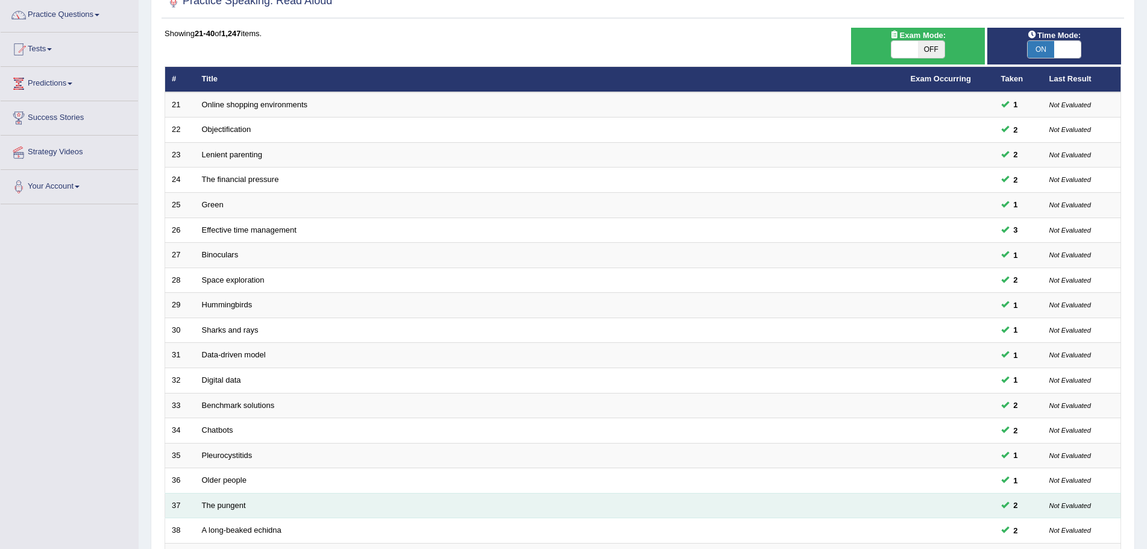
scroll to position [249, 0]
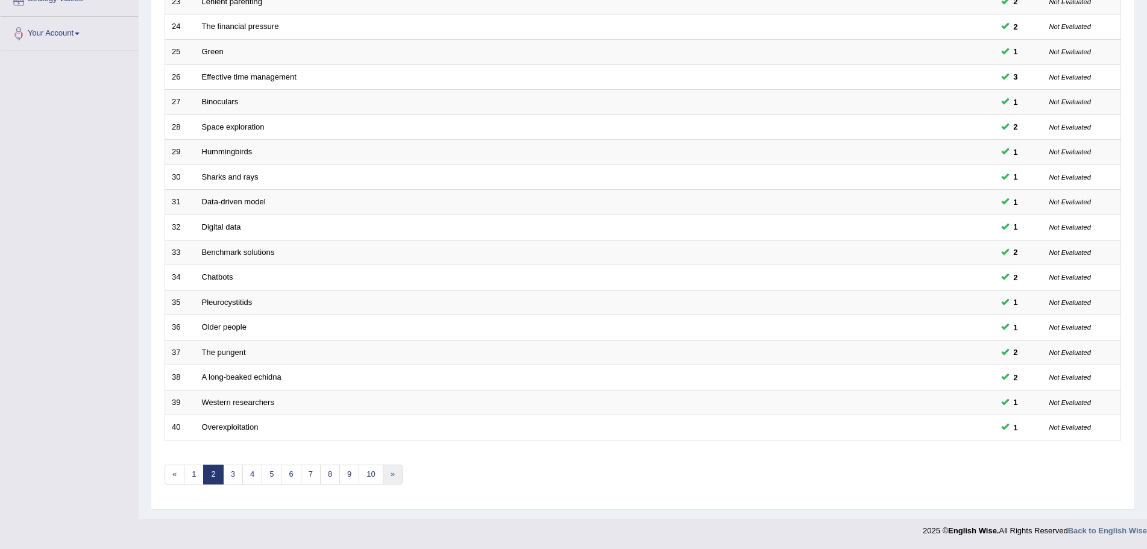
click at [393, 477] on link "»" at bounding box center [393, 475] width 20 height 20
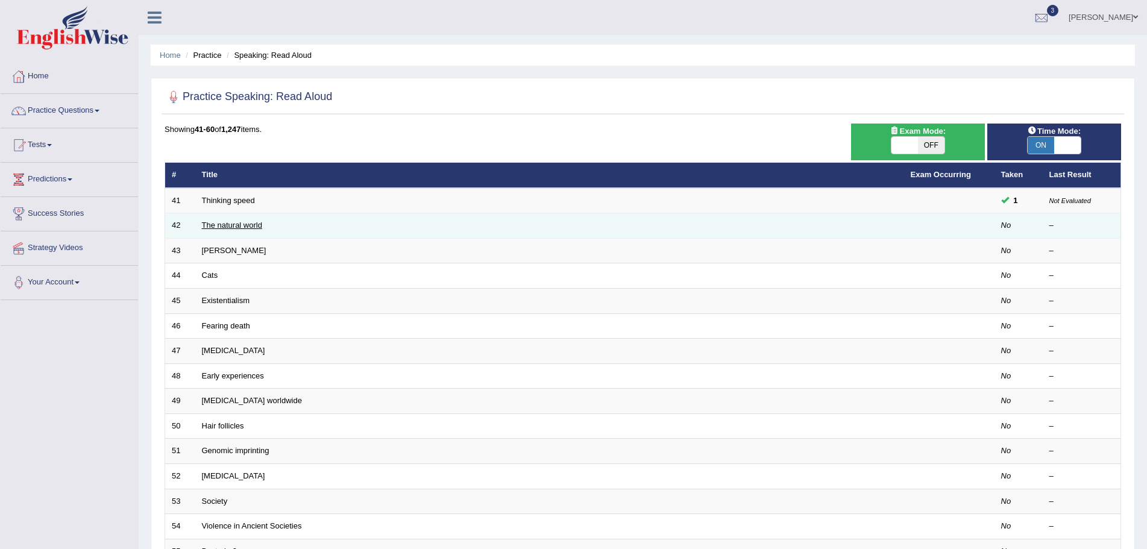
click at [247, 226] on link "The natural world" at bounding box center [232, 225] width 60 height 9
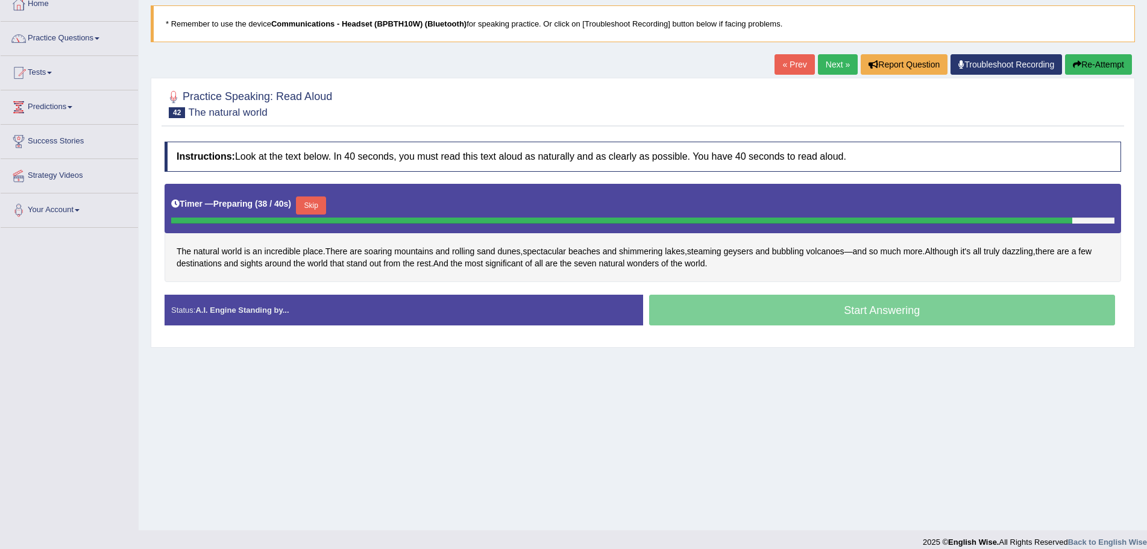
scroll to position [84, 0]
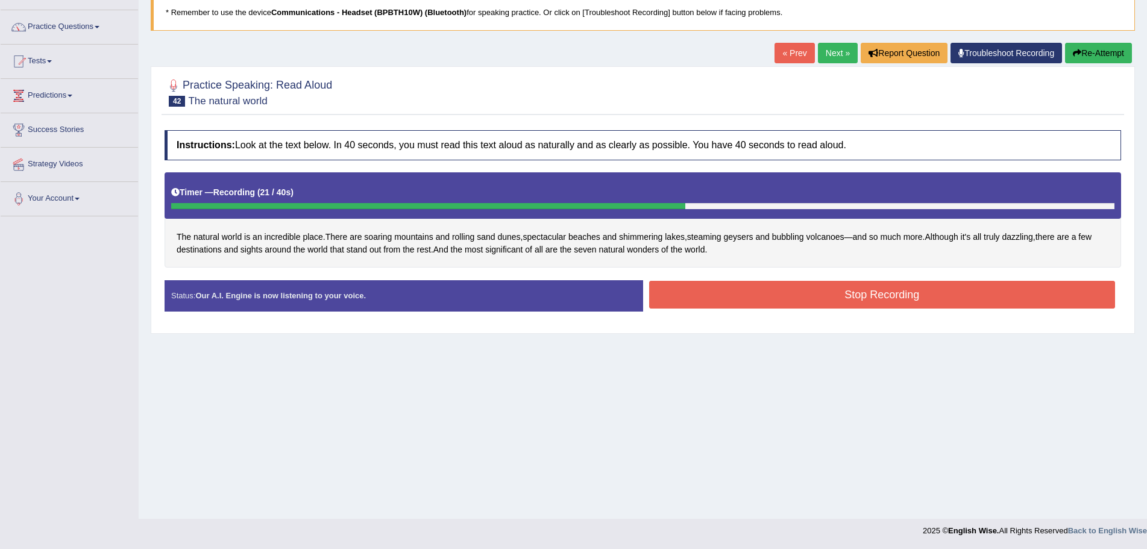
click at [722, 297] on button "Stop Recording" at bounding box center [882, 295] width 466 height 28
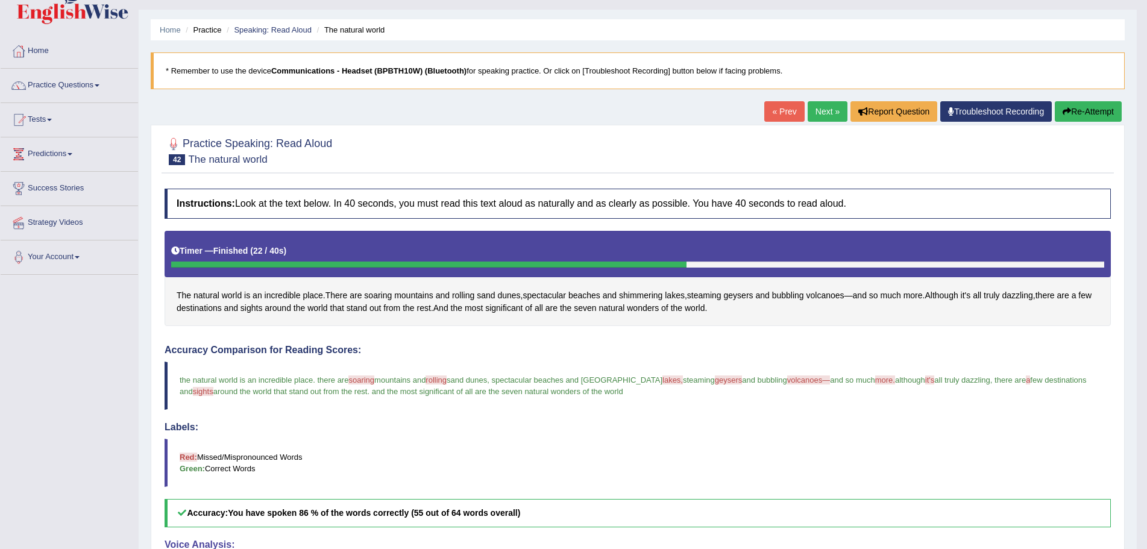
scroll to position [0, 0]
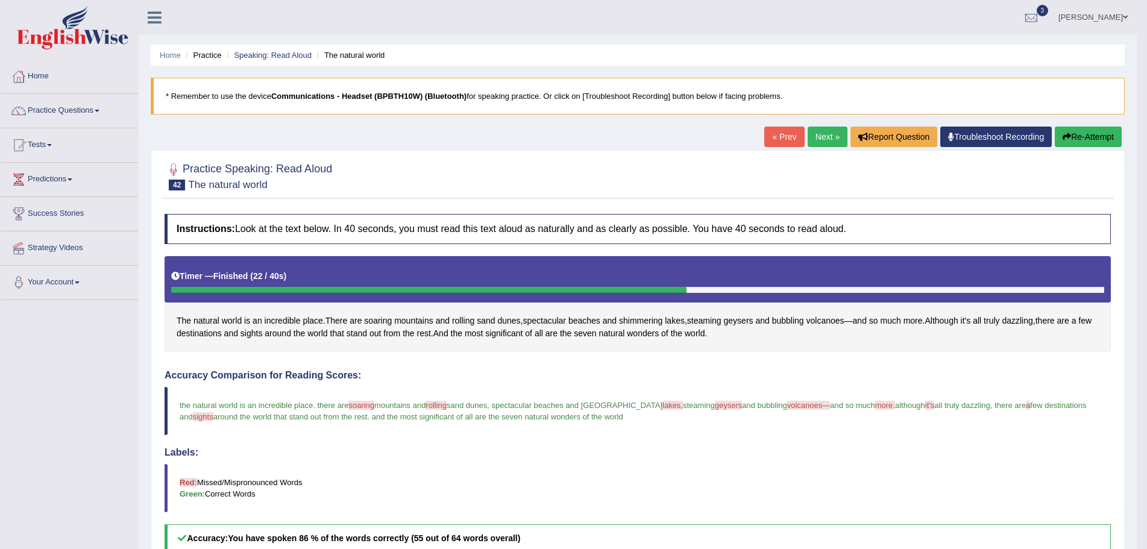
click at [823, 136] on link "Next »" at bounding box center [827, 137] width 40 height 20
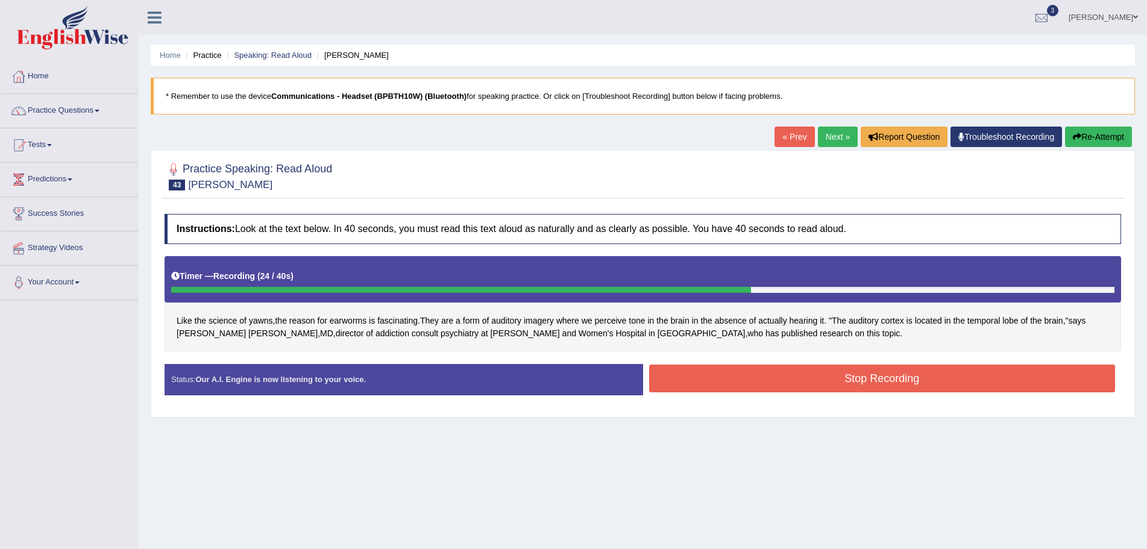
click at [891, 377] on button "Stop Recording" at bounding box center [882, 379] width 466 height 28
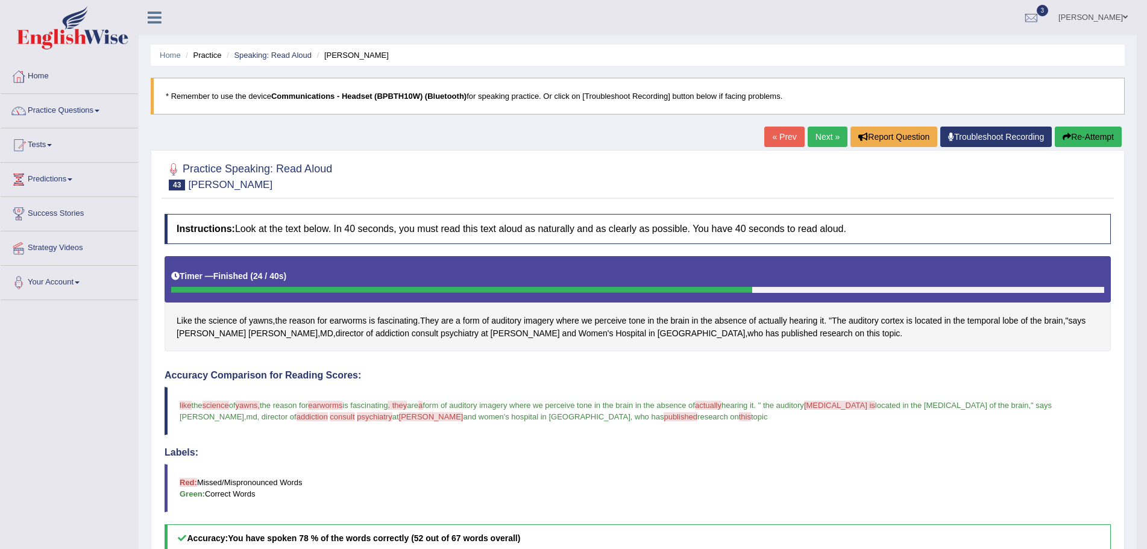
click at [813, 136] on link "Next »" at bounding box center [827, 137] width 40 height 20
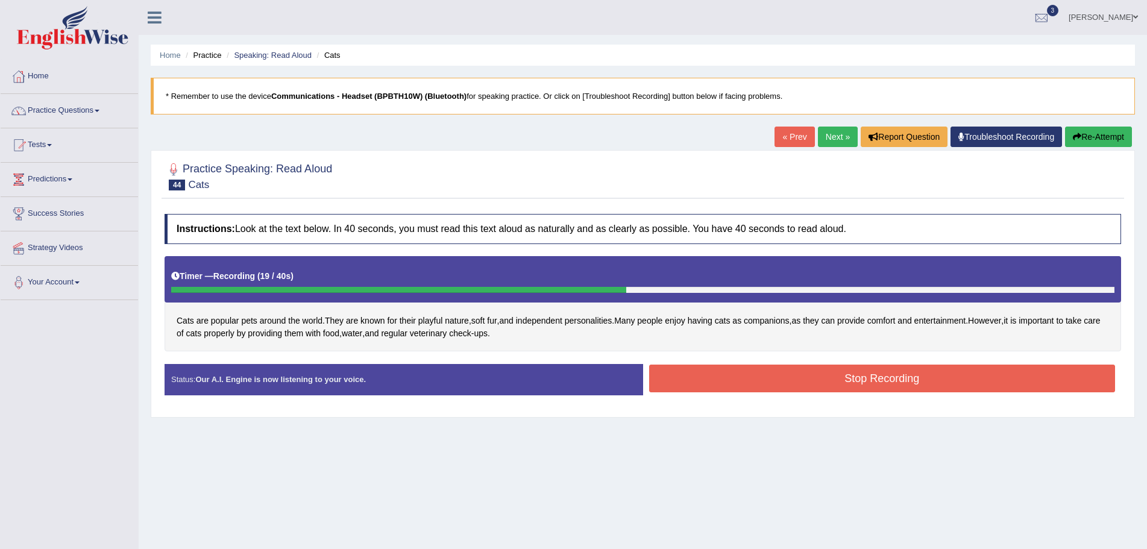
click at [740, 384] on button "Stop Recording" at bounding box center [882, 379] width 466 height 28
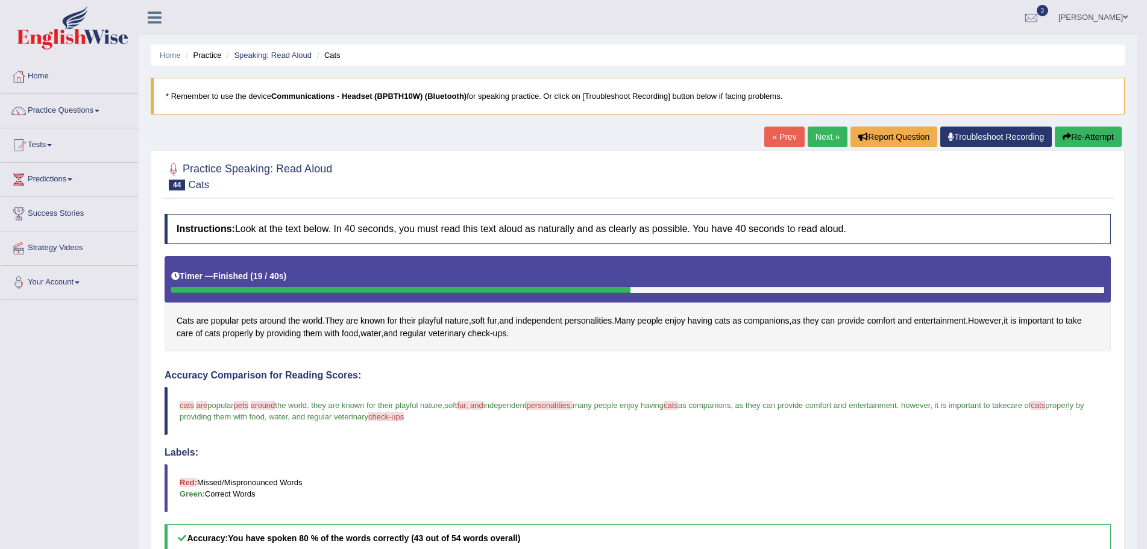
click at [813, 134] on link "Next »" at bounding box center [827, 137] width 40 height 20
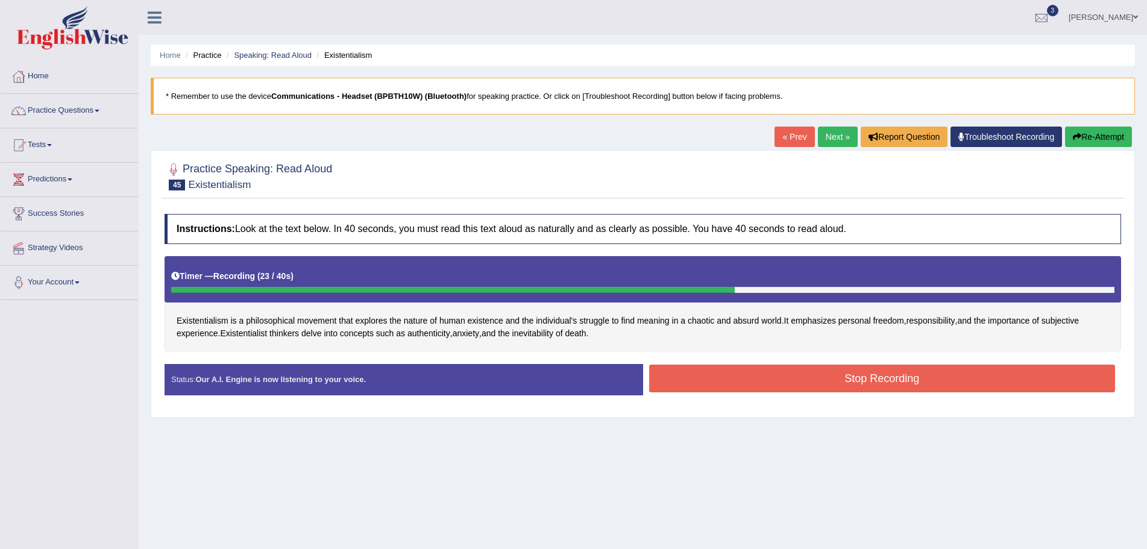
click at [804, 377] on button "Stop Recording" at bounding box center [882, 379] width 466 height 28
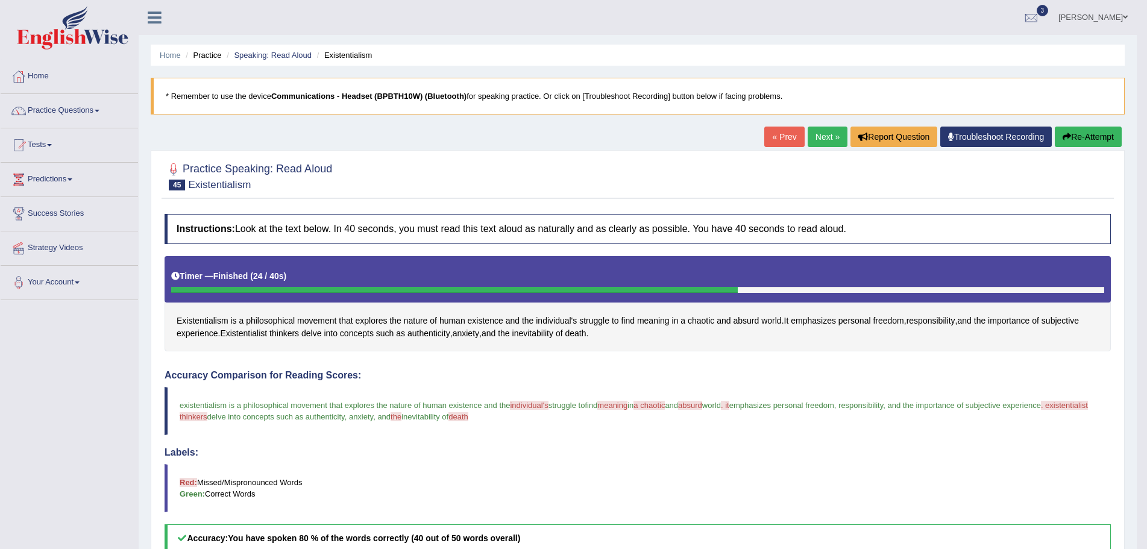
click at [1087, 133] on button "Re-Attempt" at bounding box center [1087, 137] width 67 height 20
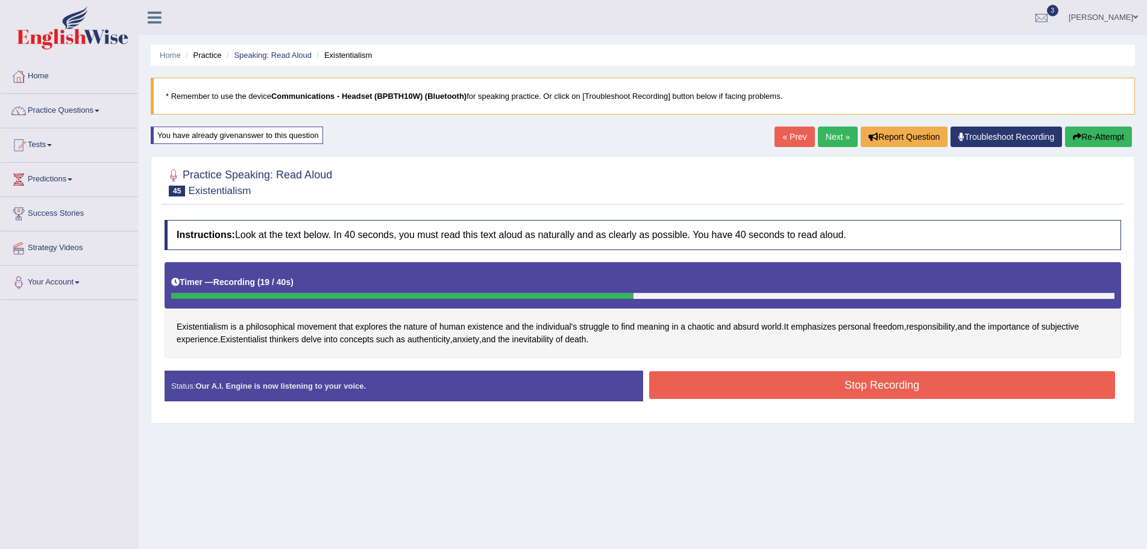
click at [907, 378] on button "Stop Recording" at bounding box center [882, 385] width 466 height 28
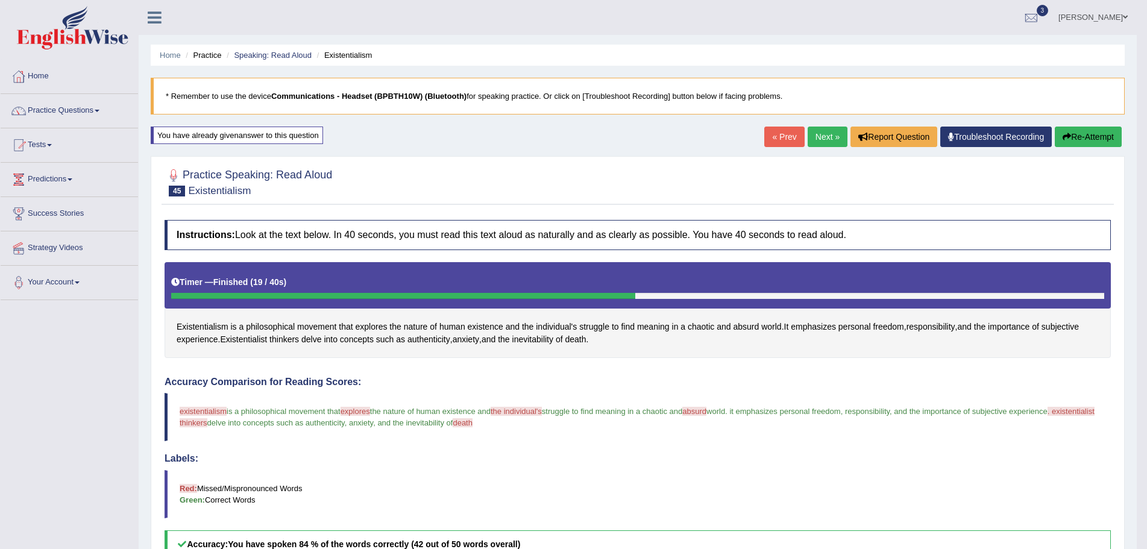
click at [1125, 16] on span at bounding box center [1125, 17] width 5 height 8
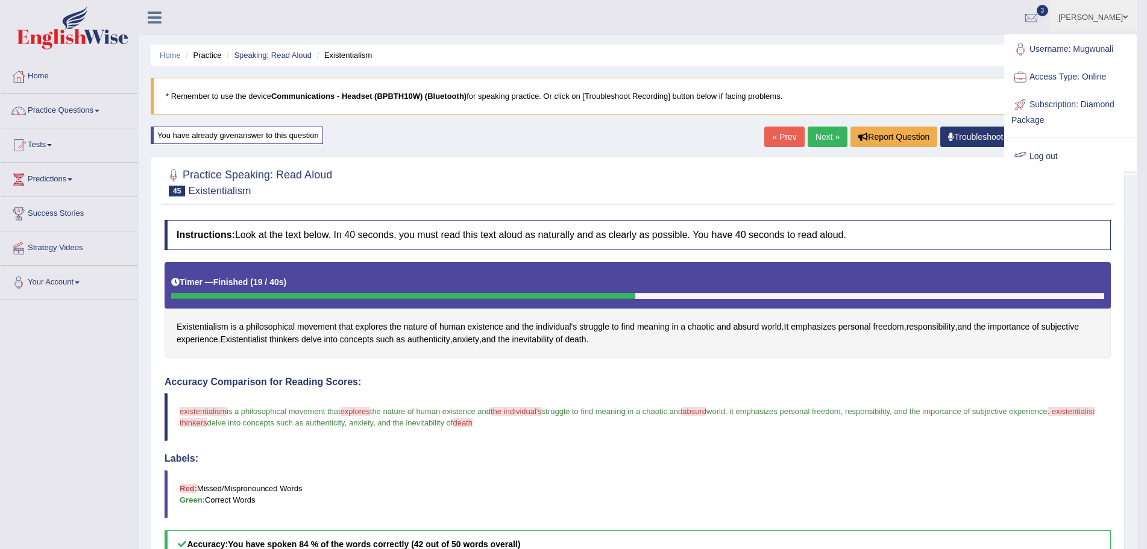
click at [1034, 157] on link "Log out" at bounding box center [1070, 157] width 130 height 28
